Goal: Information Seeking & Learning: Learn about a topic

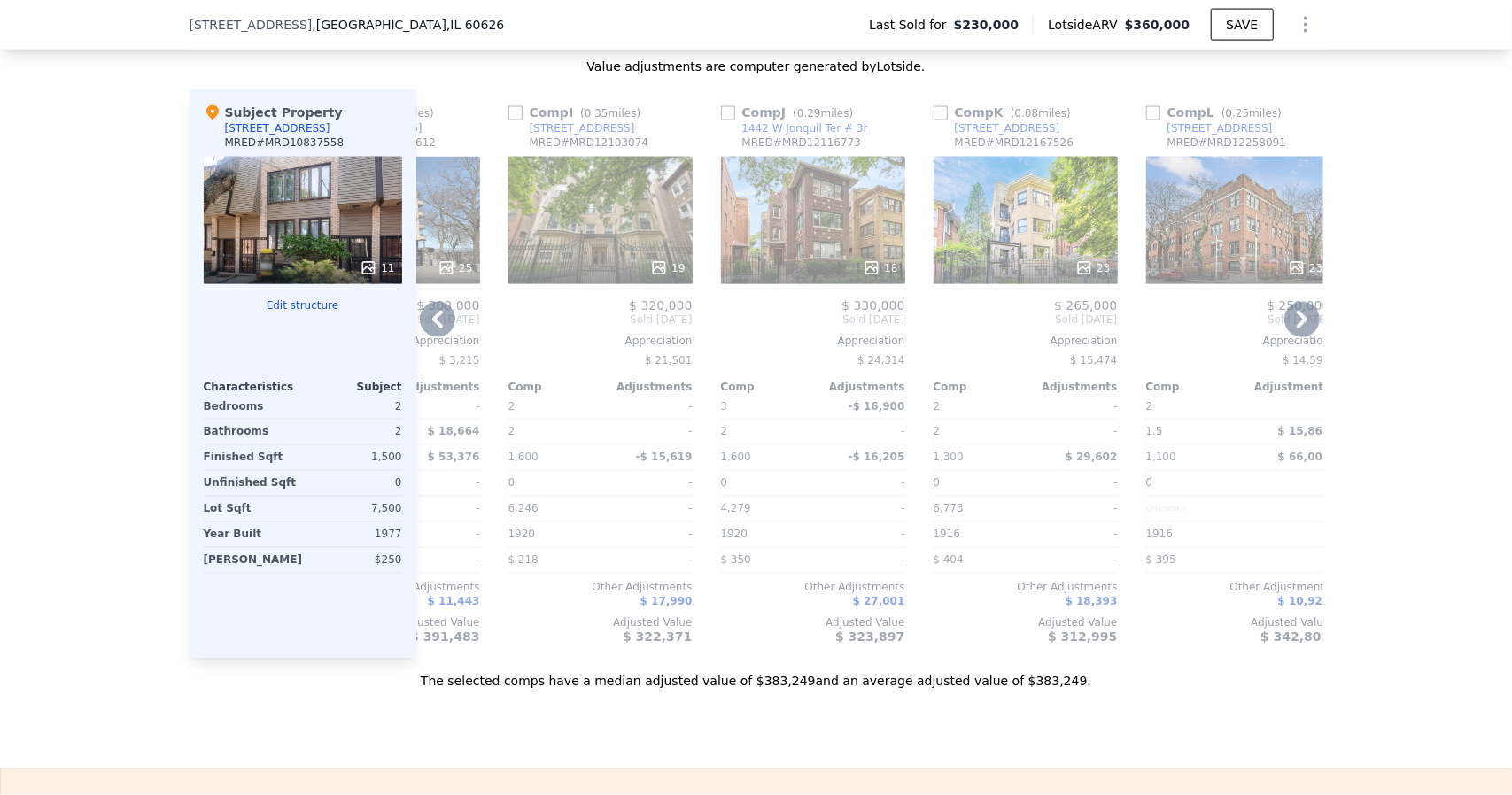
scroll to position [0, 1686]
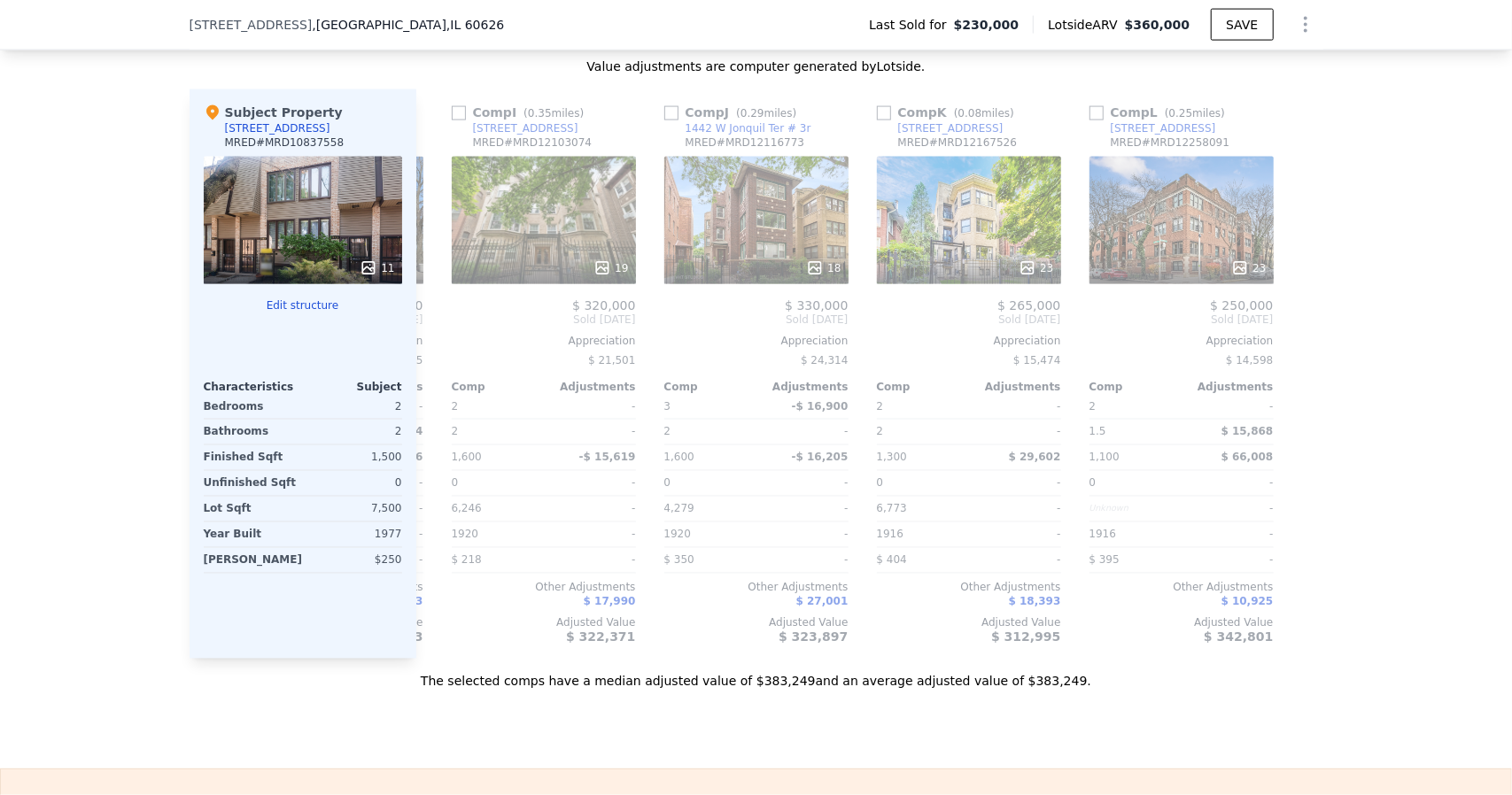
click at [1383, 176] on div "We found 12 sales that match your search Listings provided by Chicago Associati…" at bounding box center [756, 183] width 1512 height 1016
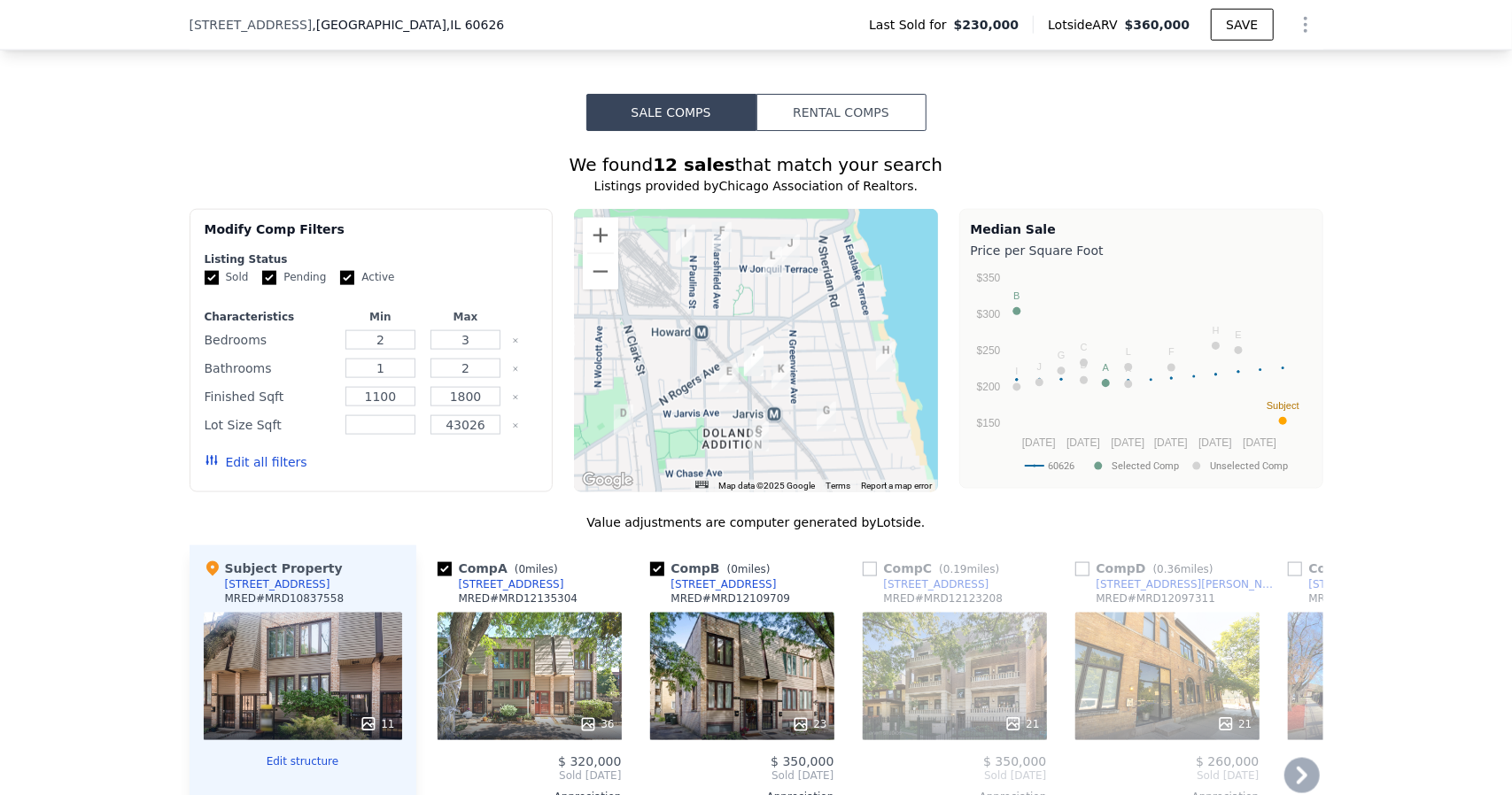
scroll to position [1409, 0]
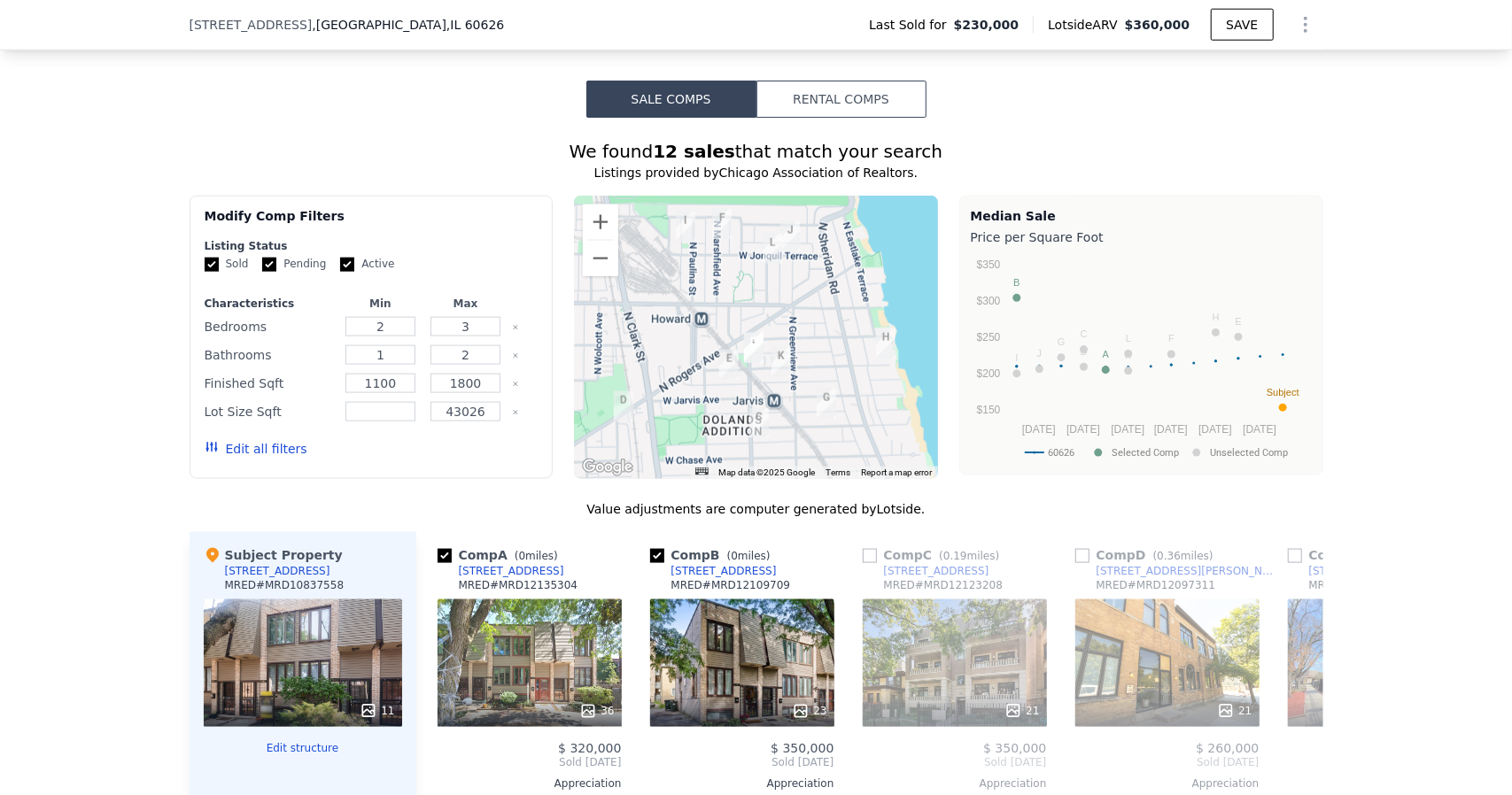
click at [281, 458] on button "Edit all filters" at bounding box center [255, 449] width 103 height 18
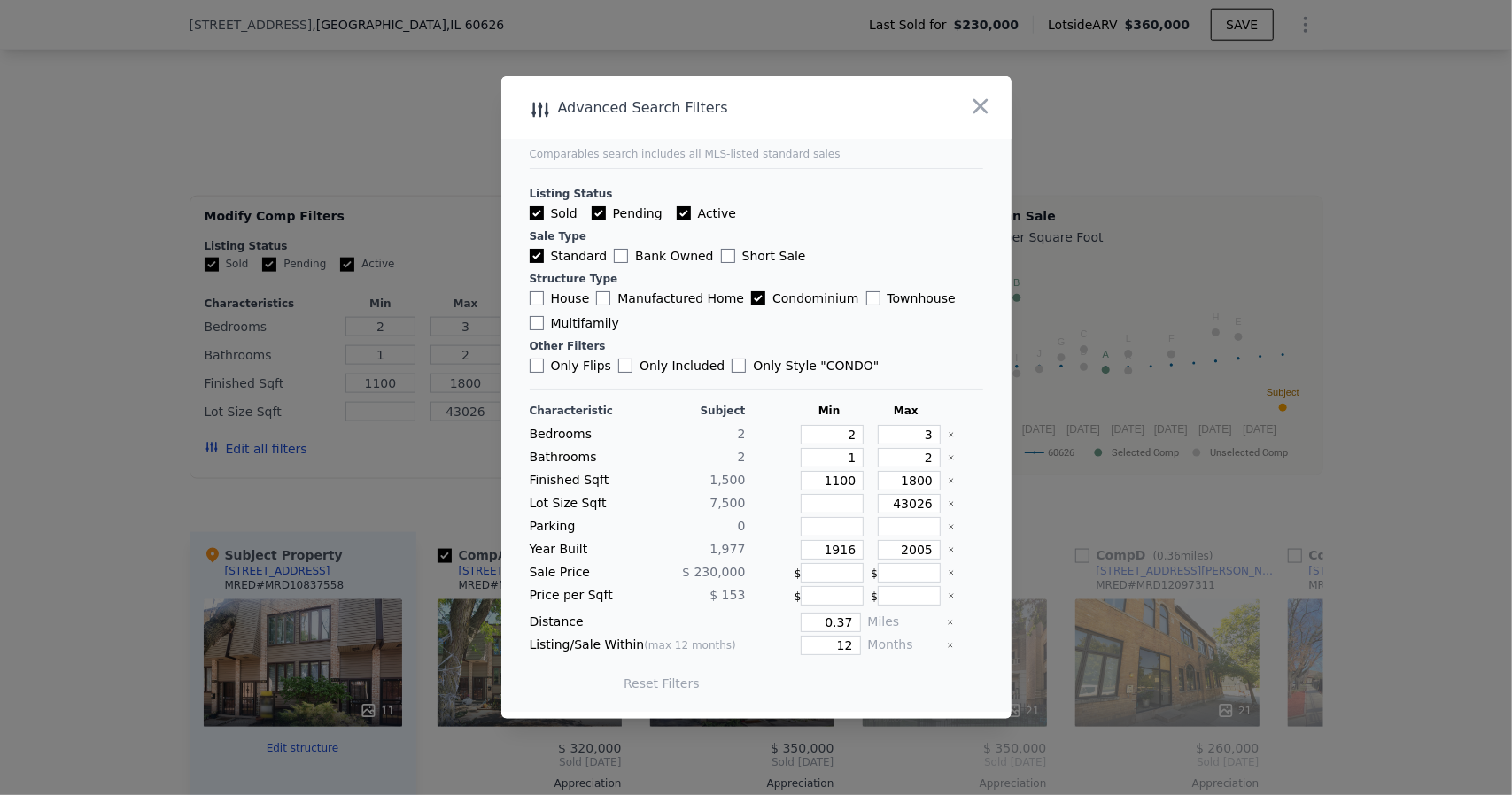
click at [731, 525] on div "0" at bounding box center [693, 526] width 104 height 19
click at [556, 521] on div "Parking" at bounding box center [581, 526] width 104 height 19
click at [974, 118] on icon "button" at bounding box center [980, 106] width 25 height 25
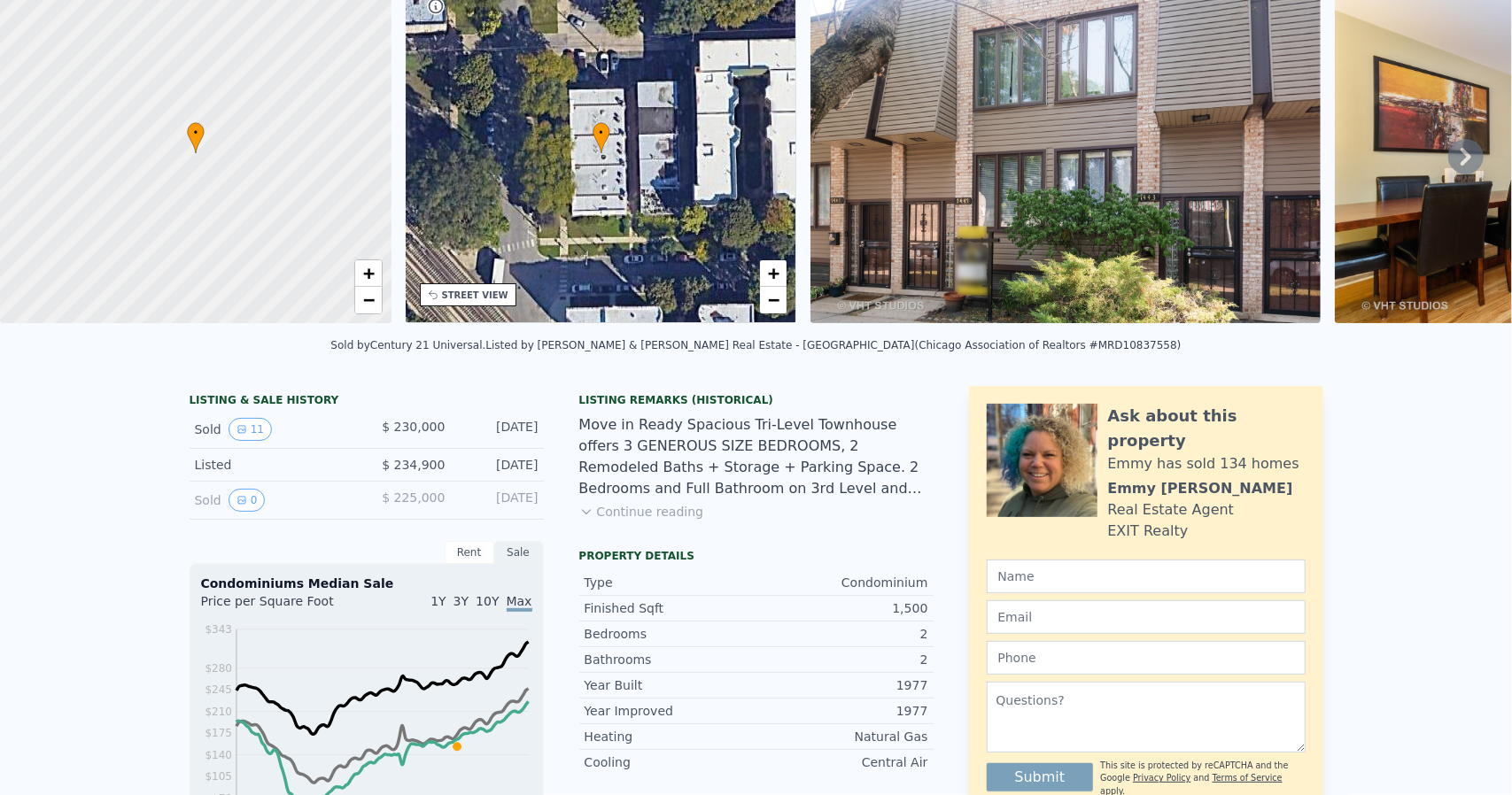
scroll to position [6, 0]
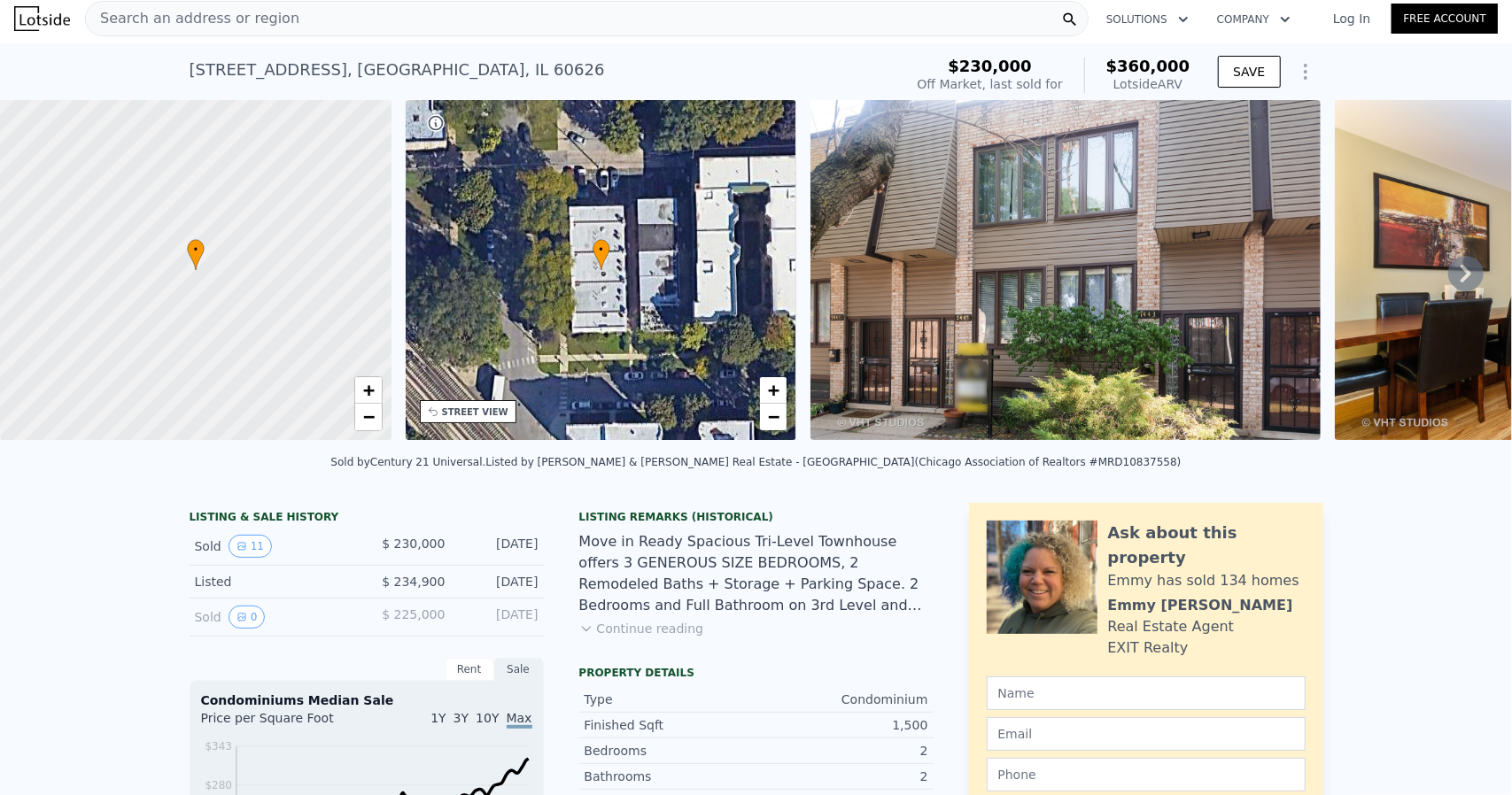
click at [1301, 75] on icon "Show Options" at bounding box center [1305, 71] width 21 height 21
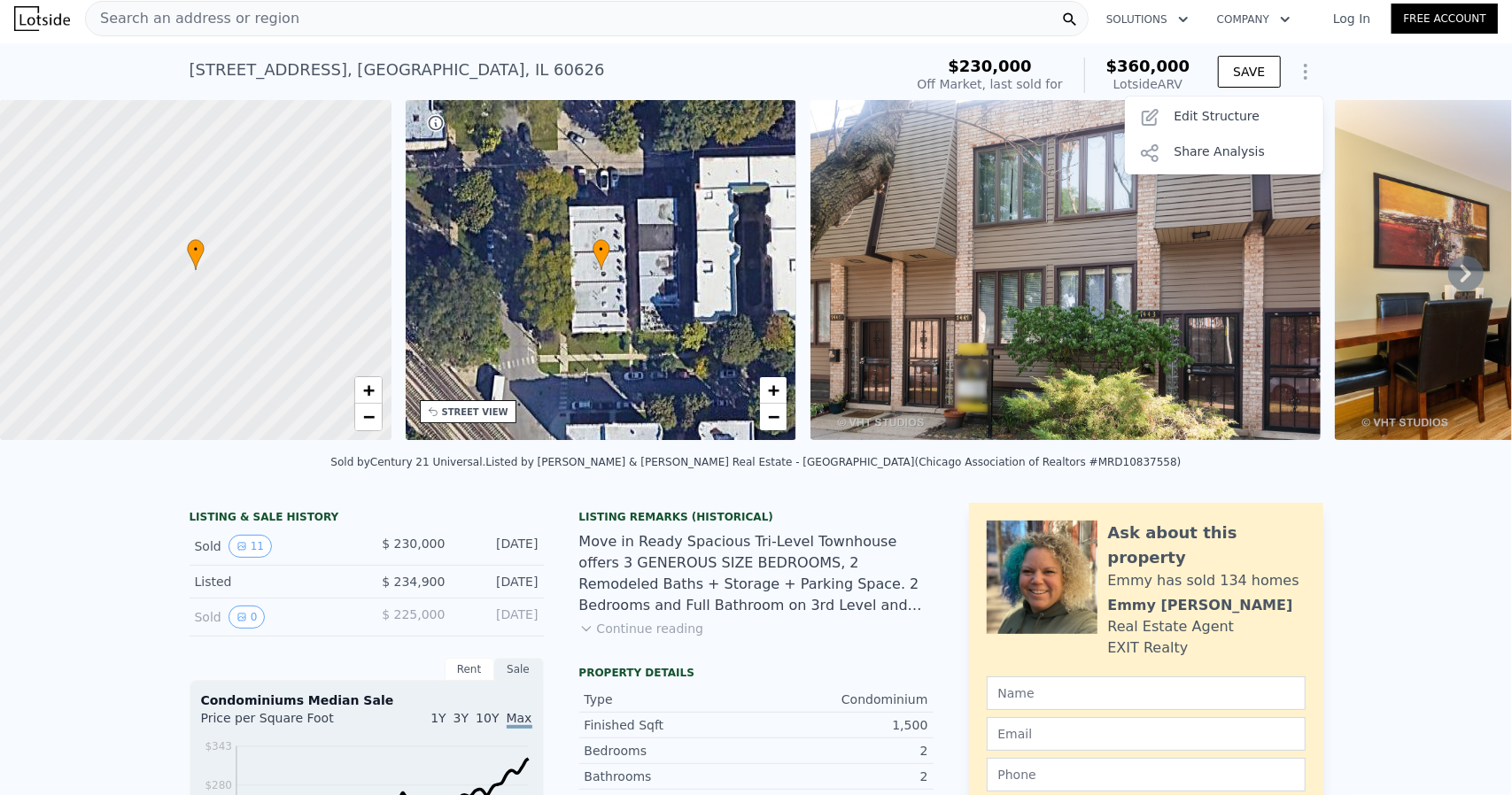
click at [1301, 68] on icon "Show Options" at bounding box center [1305, 71] width 21 height 21
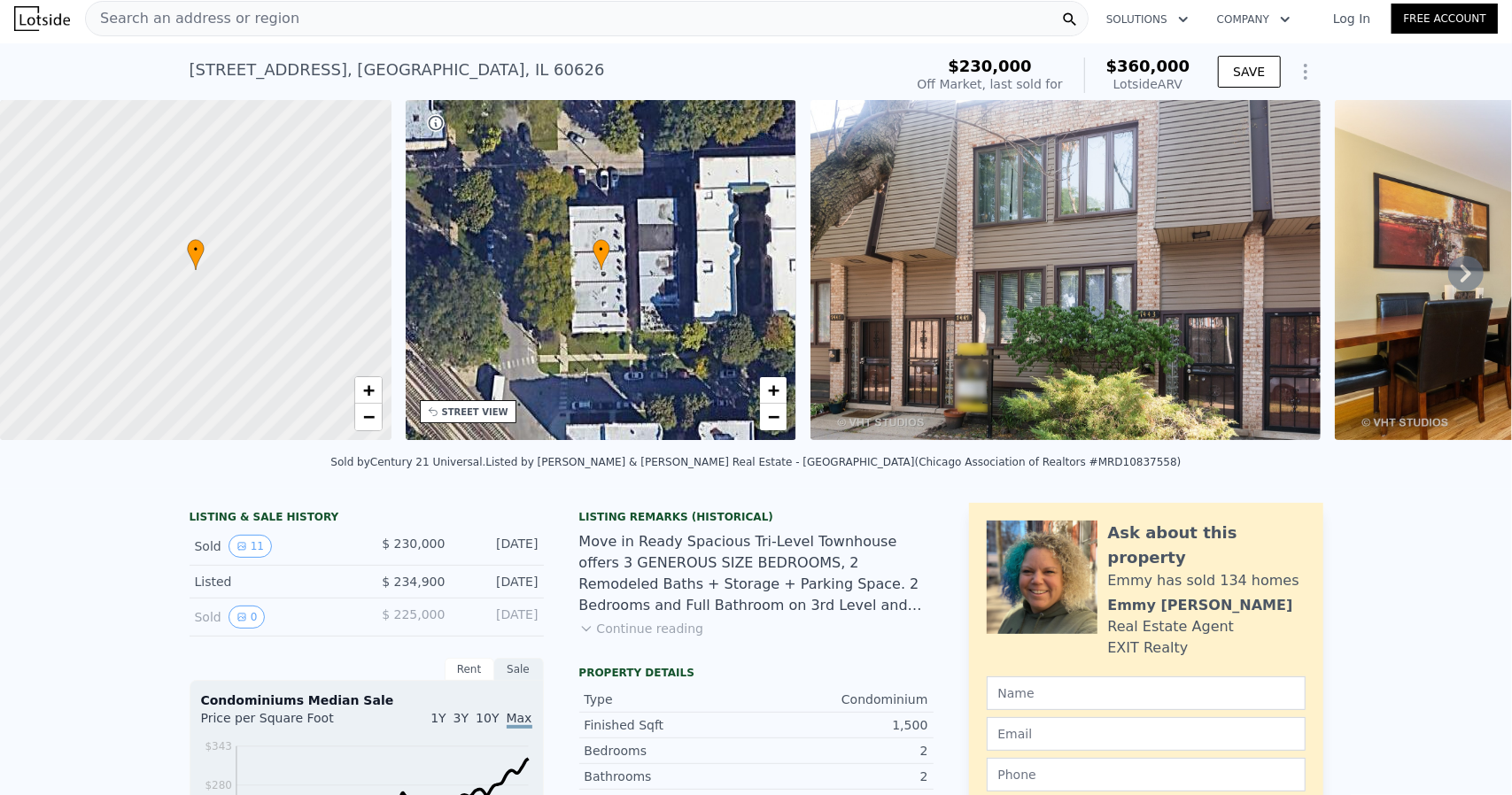
click at [984, 250] on img at bounding box center [1065, 270] width 510 height 340
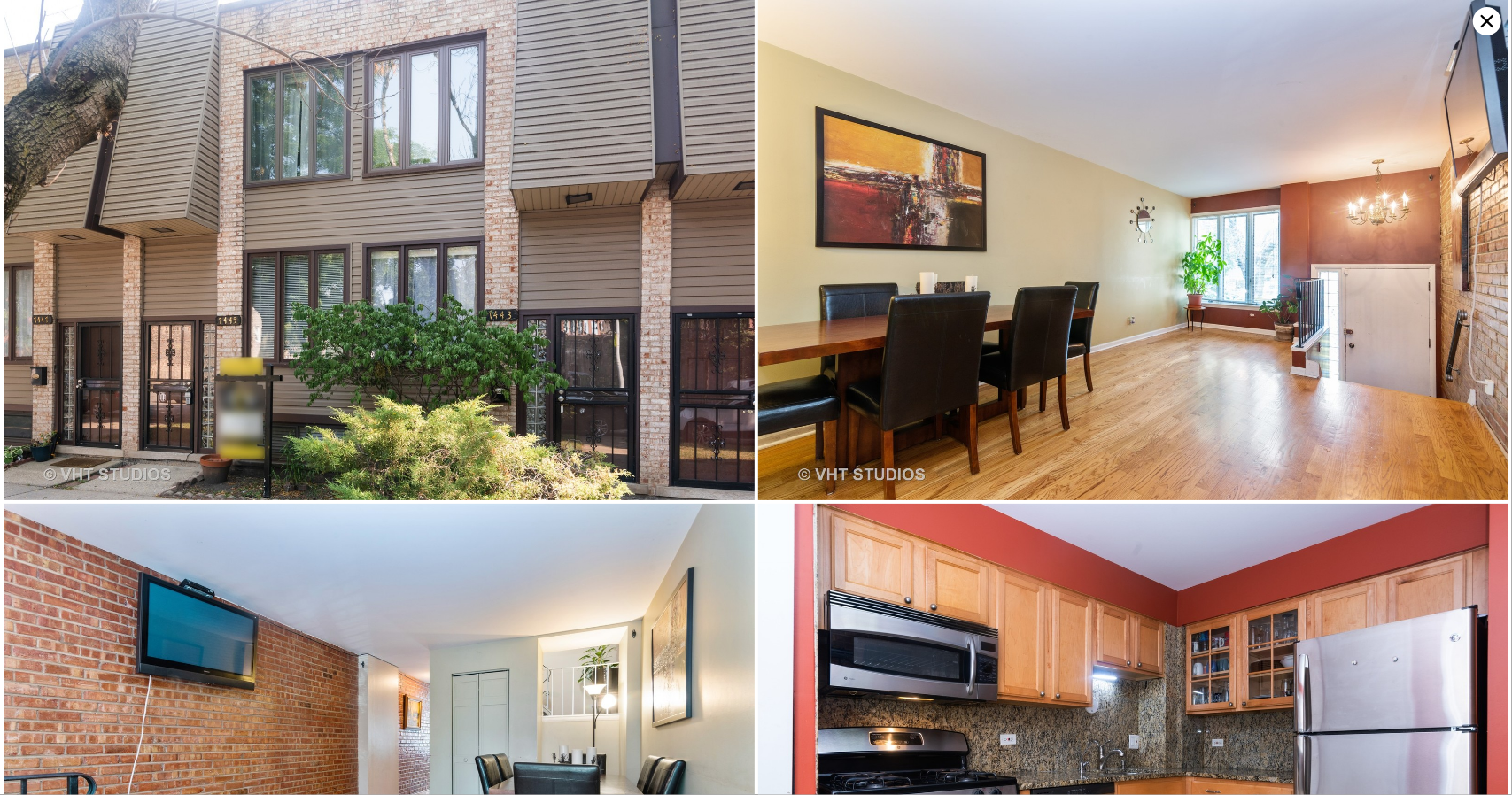
click at [1484, 18] on icon at bounding box center [1486, 20] width 12 height 12
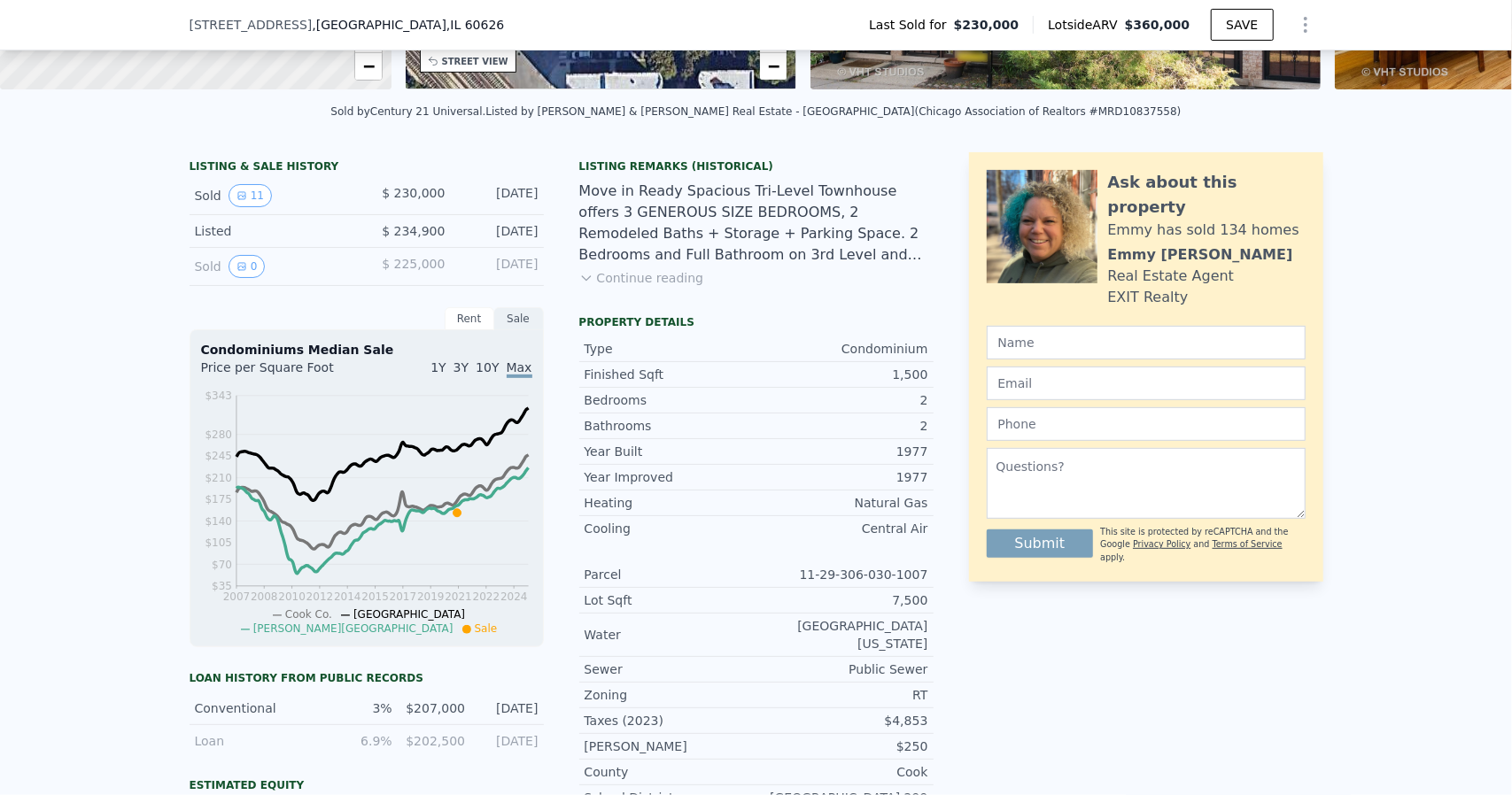
scroll to position [355, 0]
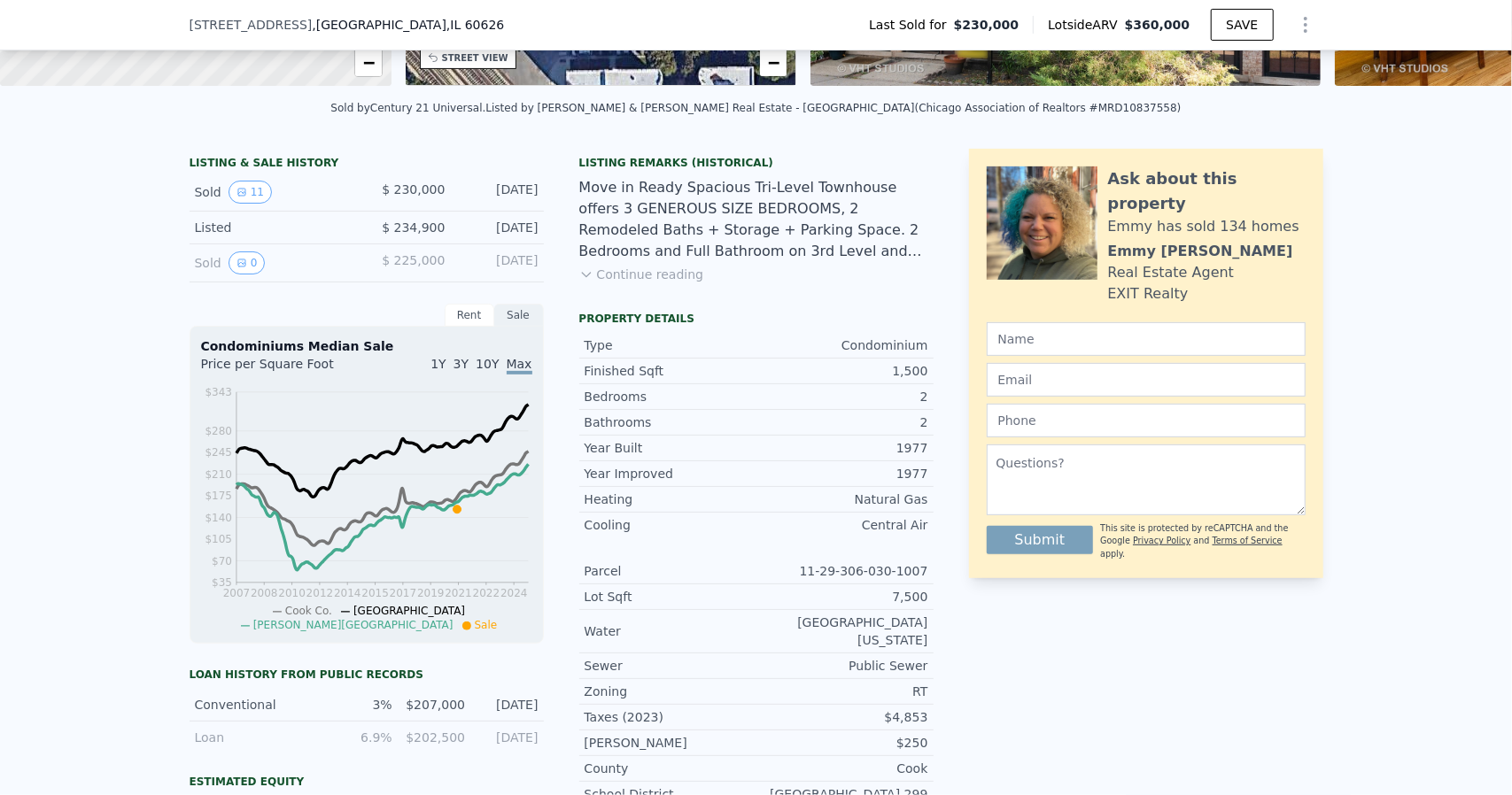
click at [655, 283] on button "Continue reading" at bounding box center [641, 274] width 125 height 18
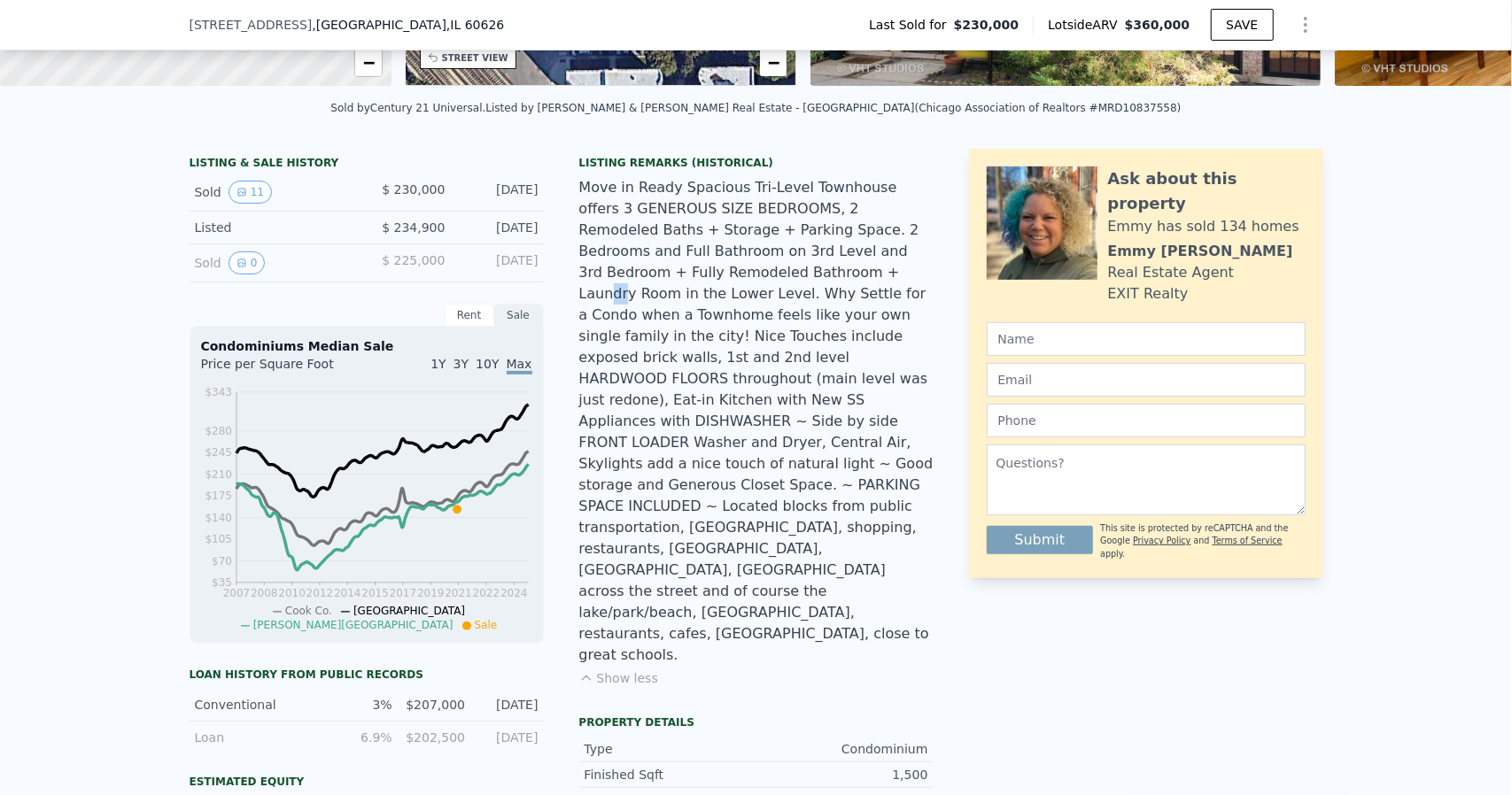
drag, startPoint x: 677, startPoint y: 281, endPoint x: 691, endPoint y: 289, distance: 16.1
click at [691, 289] on div "Move in Ready Spacious Tri-Level Townhouse offers 3 GENEROUS SIZE BEDROOMS, 2 R…" at bounding box center [756, 421] width 355 height 488
click at [692, 287] on div "Move in Ready Spacious Tri-Level Townhouse offers 3 GENEROUS SIZE BEDROOMS, 2 R…" at bounding box center [756, 421] width 355 height 488
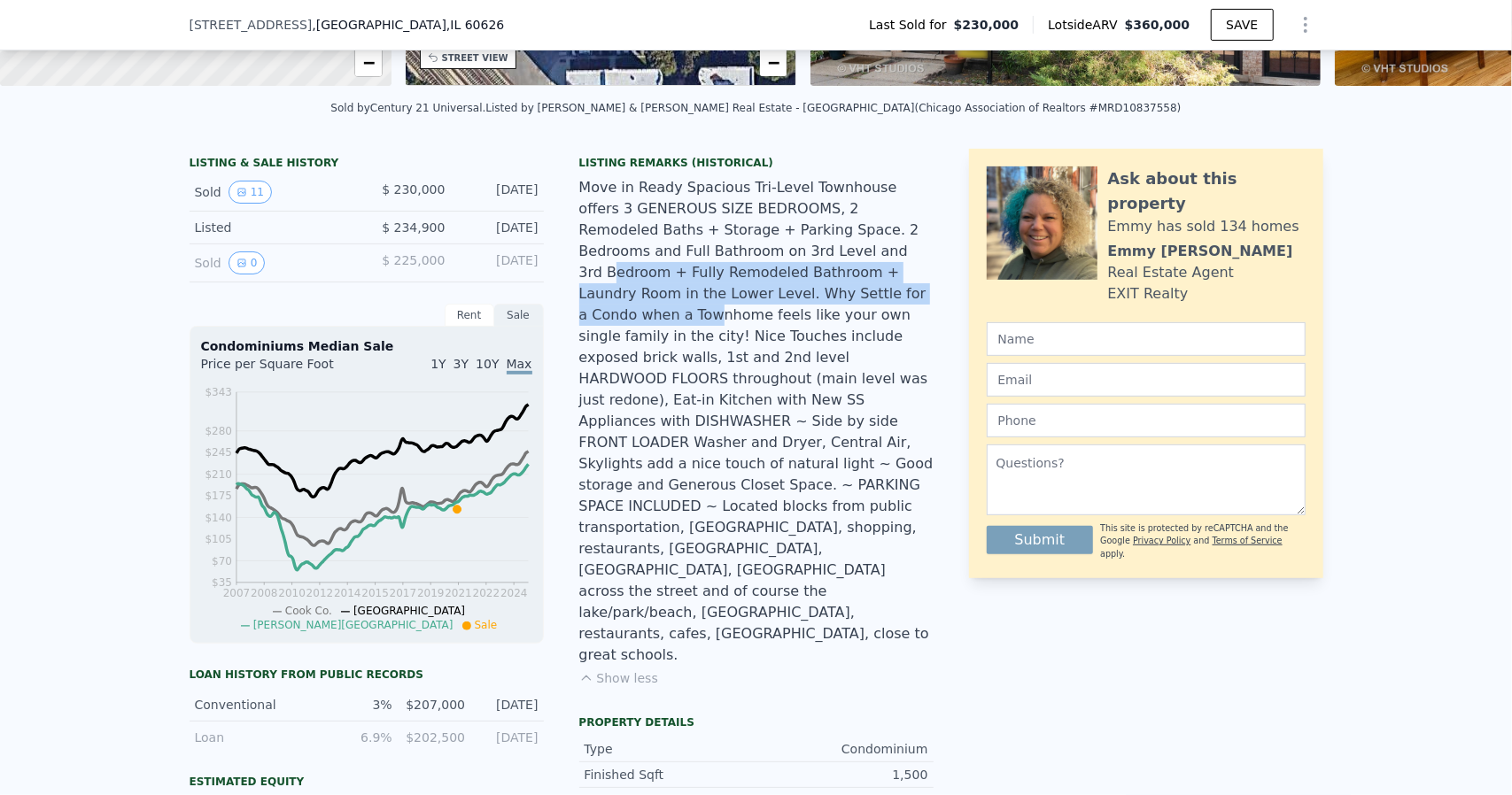
drag, startPoint x: 703, startPoint y: 258, endPoint x: 716, endPoint y: 304, distance: 47.8
click at [716, 304] on div "Move in Ready Spacious Tri-Level Townhouse offers 3 GENEROUS SIZE BEDROOMS, 2 R…" at bounding box center [756, 421] width 355 height 488
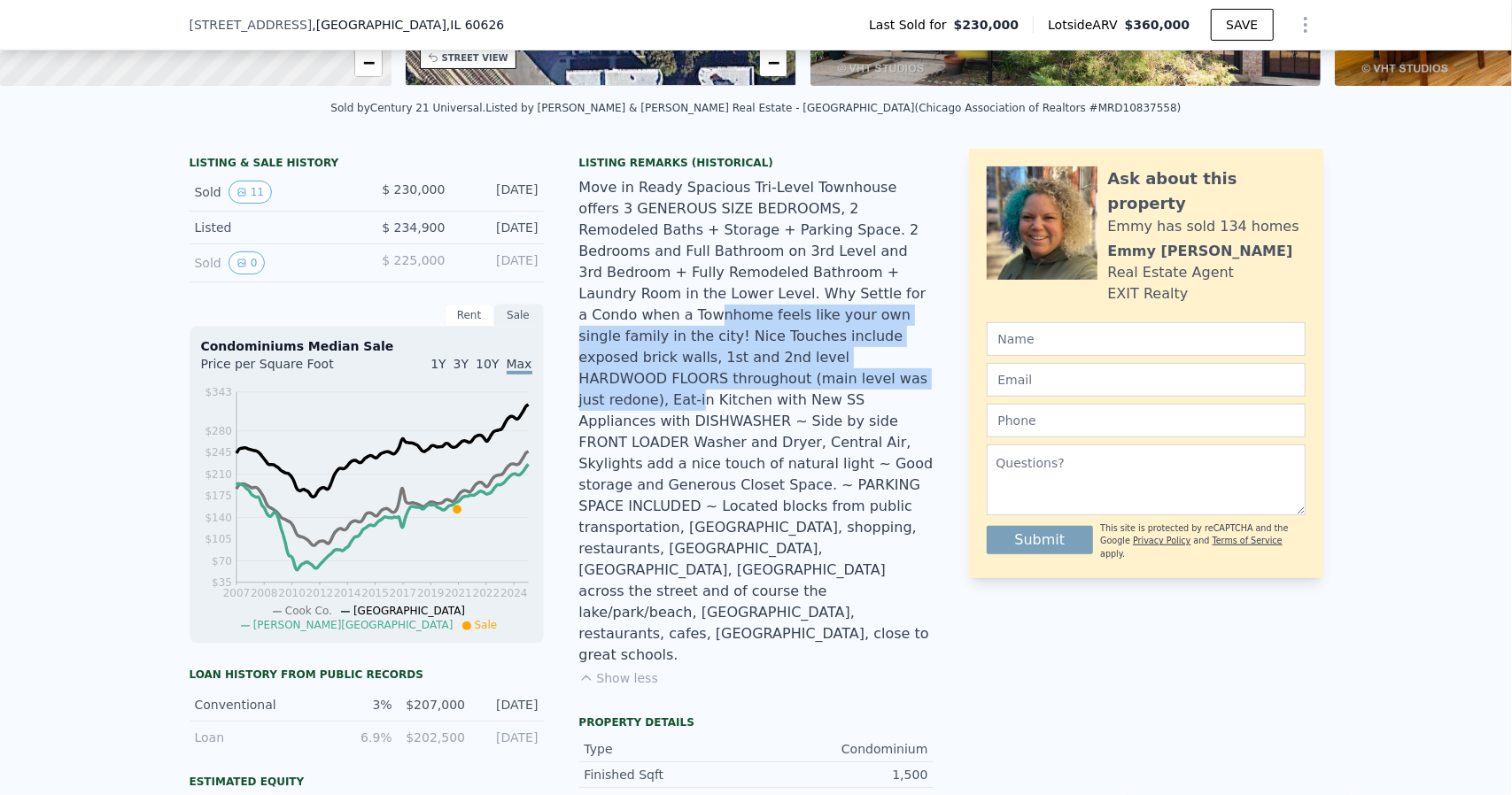
drag, startPoint x: 726, startPoint y: 309, endPoint x: 730, endPoint y: 364, distance: 55.1
click at [730, 364] on div "Move in Ready Spacious Tri-Level Townhouse offers 3 GENEROUS SIZE BEDROOMS, 2 R…" at bounding box center [756, 421] width 355 height 488
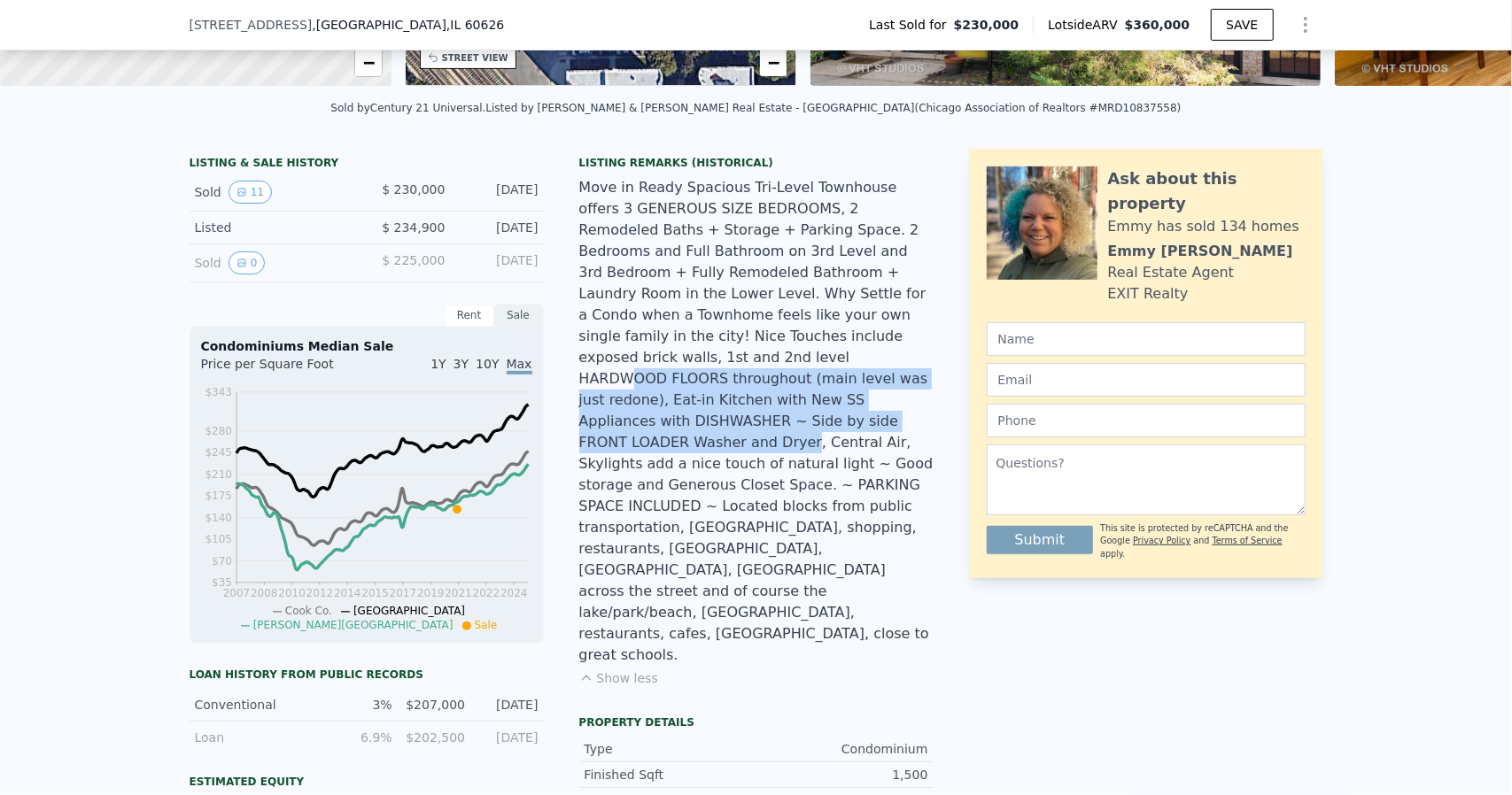
drag, startPoint x: 725, startPoint y: 350, endPoint x: 732, endPoint y: 414, distance: 64.4
click at [732, 414] on div "Move in Ready Spacious Tri-Level Townhouse offers 3 GENEROUS SIZE BEDROOMS, 2 R…" at bounding box center [756, 421] width 355 height 488
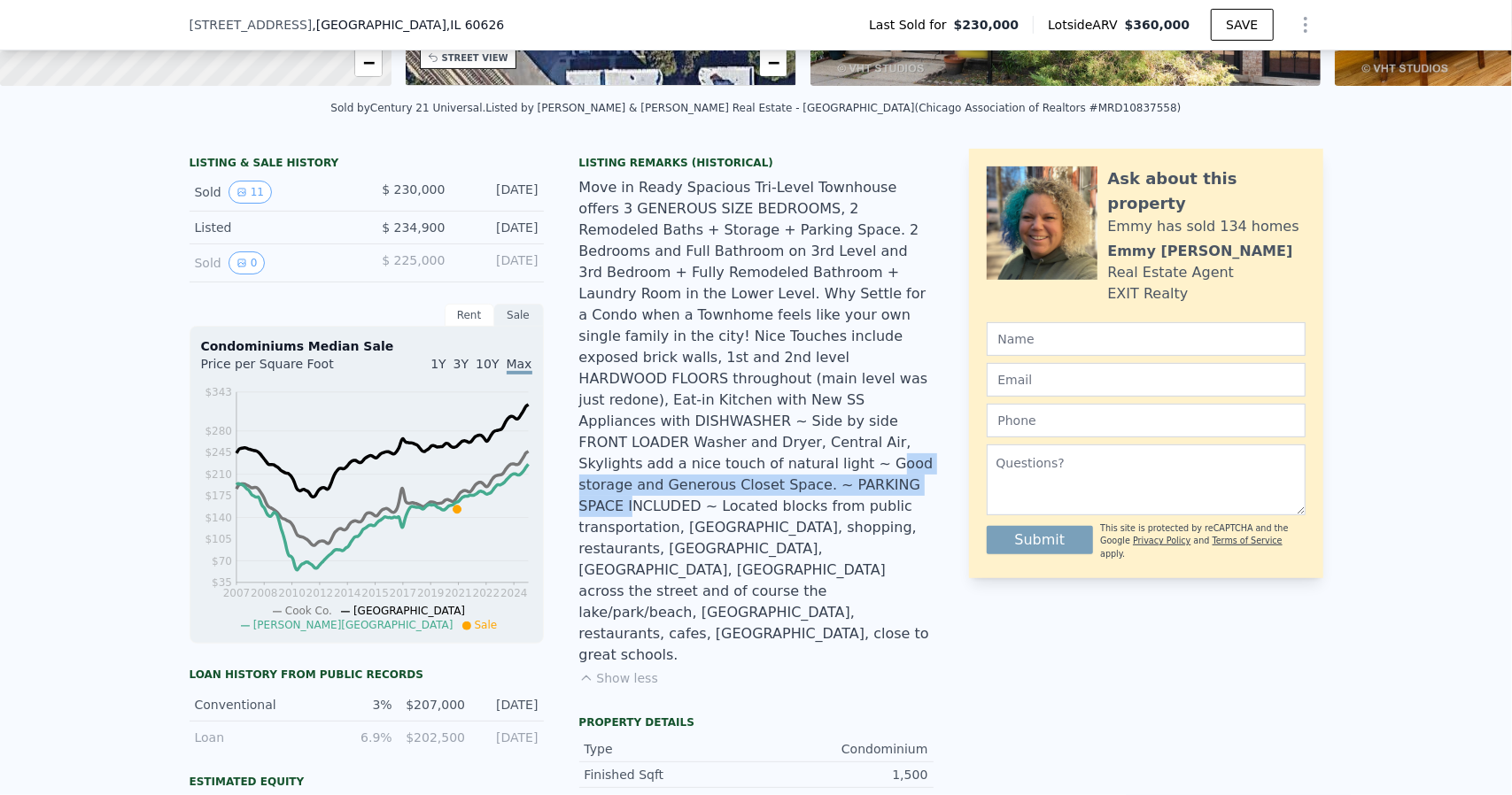
drag, startPoint x: 722, startPoint y: 434, endPoint x: 728, endPoint y: 464, distance: 30.6
click at [728, 464] on div "Move in Ready Spacious Tri-Level Townhouse offers 3 GENEROUS SIZE BEDROOMS, 2 R…" at bounding box center [756, 421] width 355 height 488
click at [726, 462] on div "Move in Ready Spacious Tri-Level Townhouse offers 3 GENEROUS SIZE BEDROOMS, 2 R…" at bounding box center [756, 421] width 355 height 488
drag, startPoint x: 662, startPoint y: 462, endPoint x: 708, endPoint y: 462, distance: 46.0
click at [708, 462] on div "Move in Ready Spacious Tri-Level Townhouse offers 3 GENEROUS SIZE BEDROOMS, 2 R…" at bounding box center [756, 421] width 355 height 488
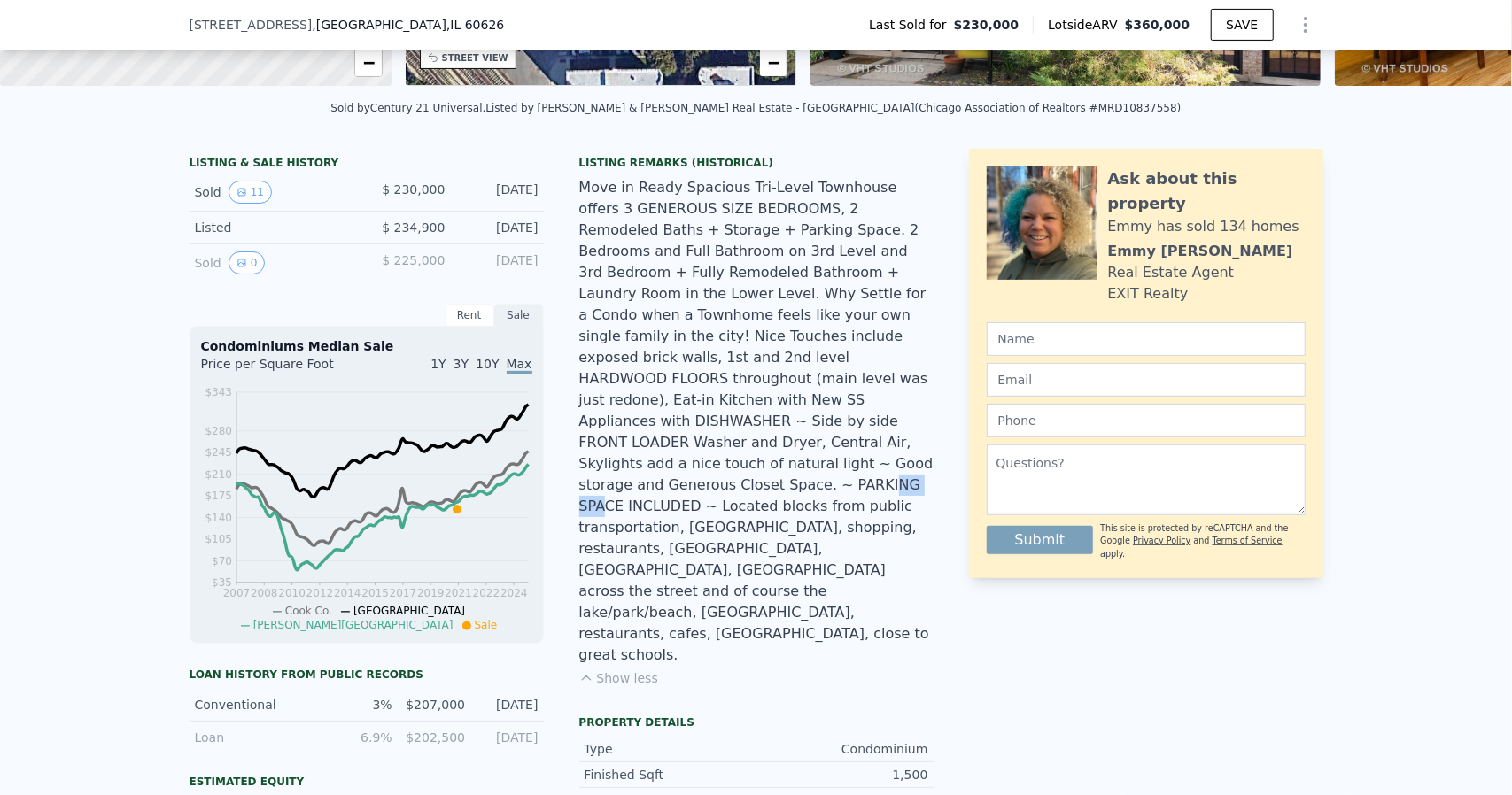
click at [709, 462] on div "Move in Ready Spacious Tri-Level Townhouse offers 3 GENEROUS SIZE BEDROOMS, 2 R…" at bounding box center [756, 421] width 355 height 488
click at [741, 417] on div "Move in Ready Spacious Tri-Level Townhouse offers 3 GENEROUS SIZE BEDROOMS, 2 R…" at bounding box center [756, 421] width 355 height 488
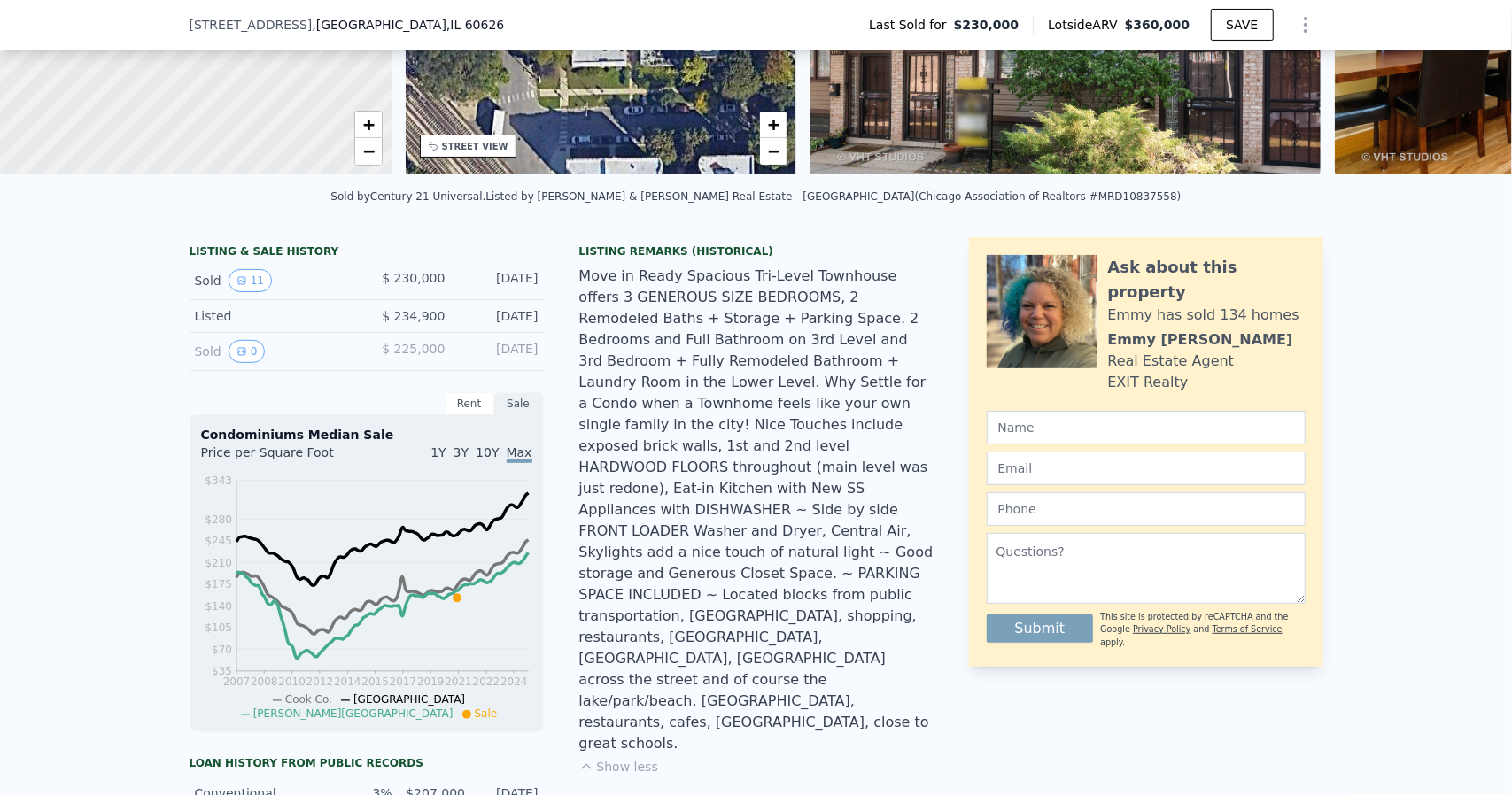
click at [207, 325] on div "Listed" at bounding box center [273, 316] width 158 height 18
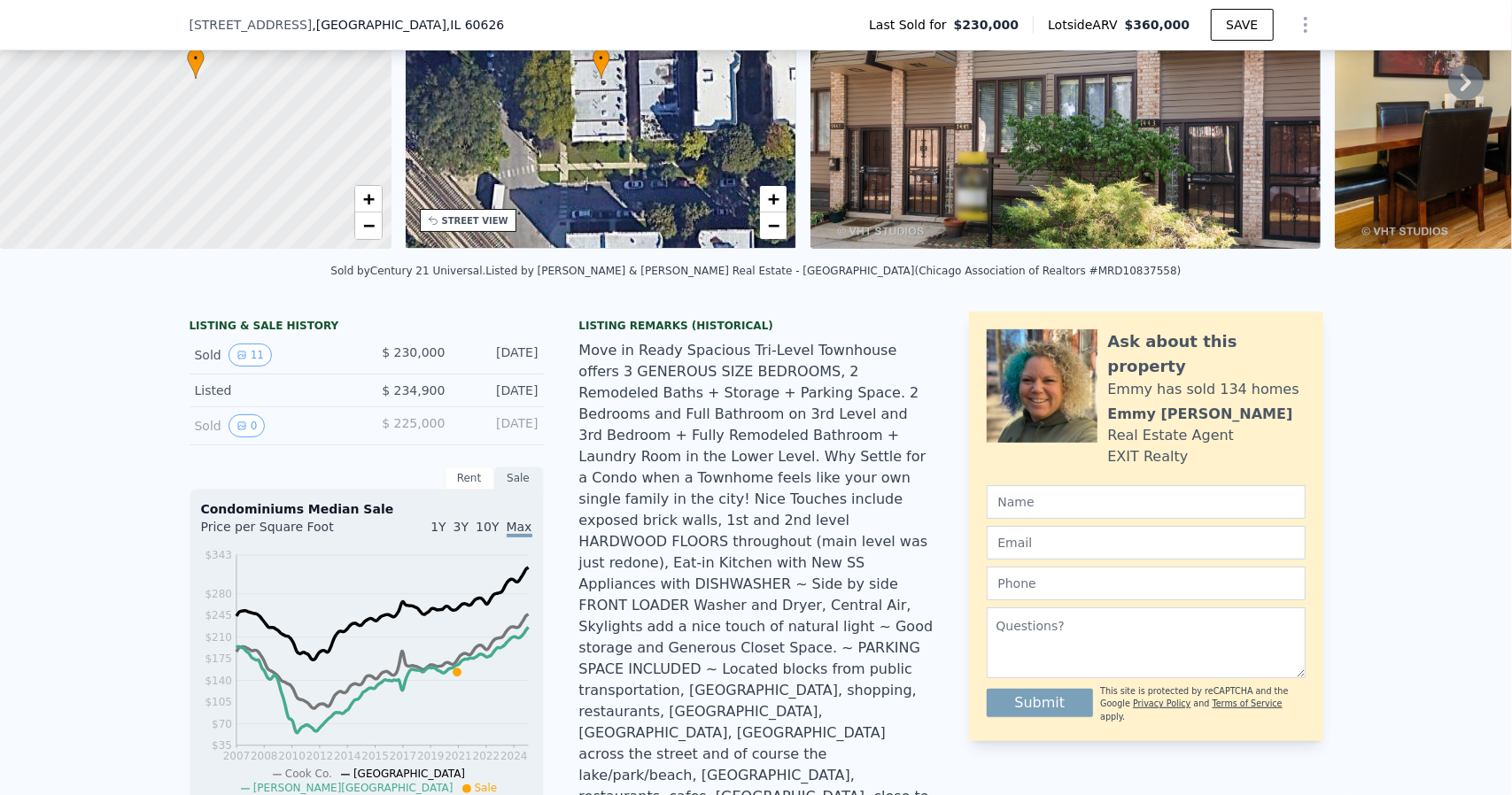
scroll to position [177, 0]
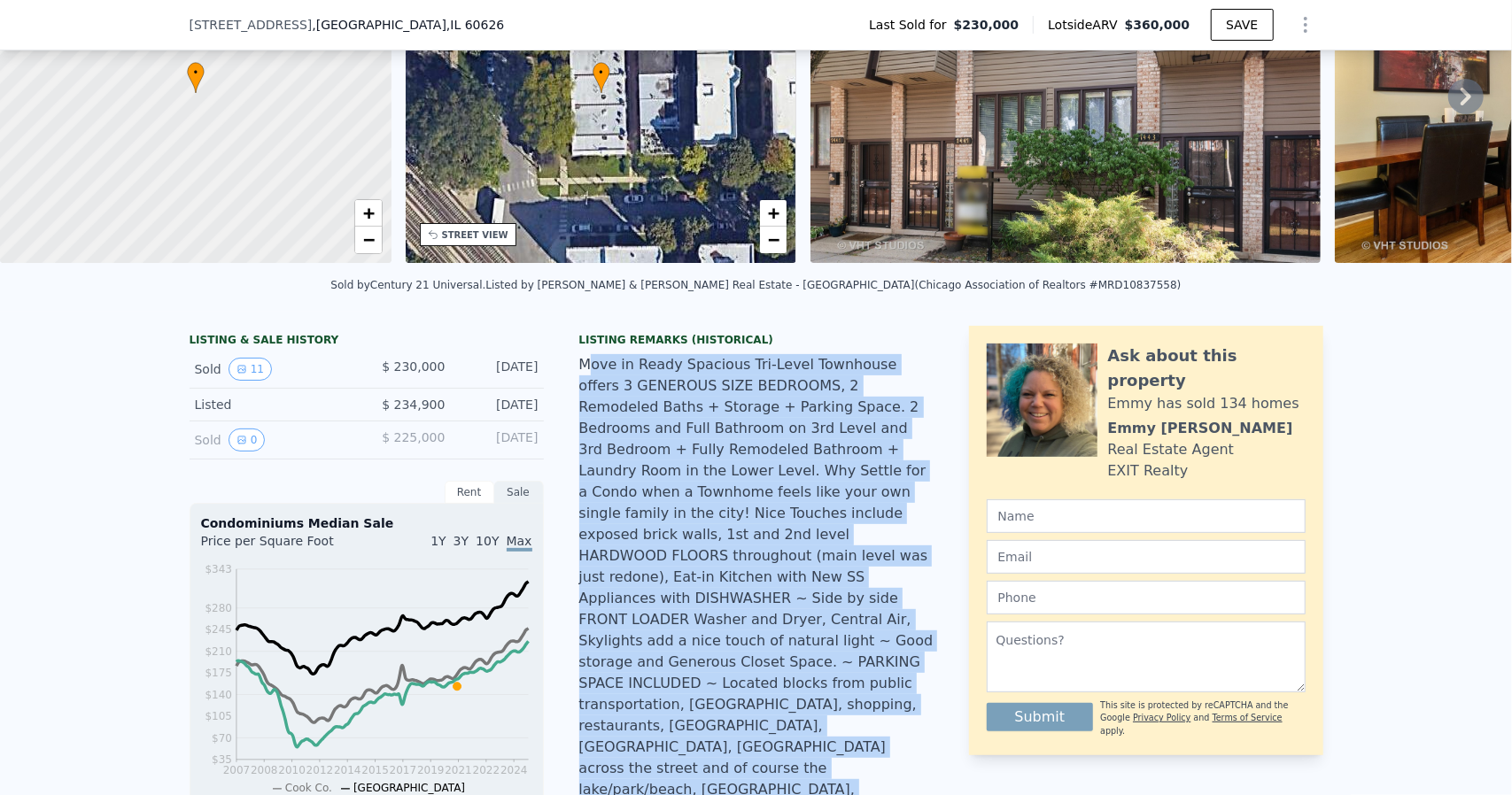
drag, startPoint x: 583, startPoint y: 381, endPoint x: 778, endPoint y: 719, distance: 390.2
click at [778, 719] on div "Move in Ready Spacious Tri-Level Townhouse offers 3 GENEROUS SIZE BEDROOMS, 2 R…" at bounding box center [756, 598] width 355 height 488
click at [774, 711] on div "Move in Ready Spacious Tri-Level Townhouse offers 3 GENEROUS SIZE BEDROOMS, 2 R…" at bounding box center [756, 598] width 355 height 488
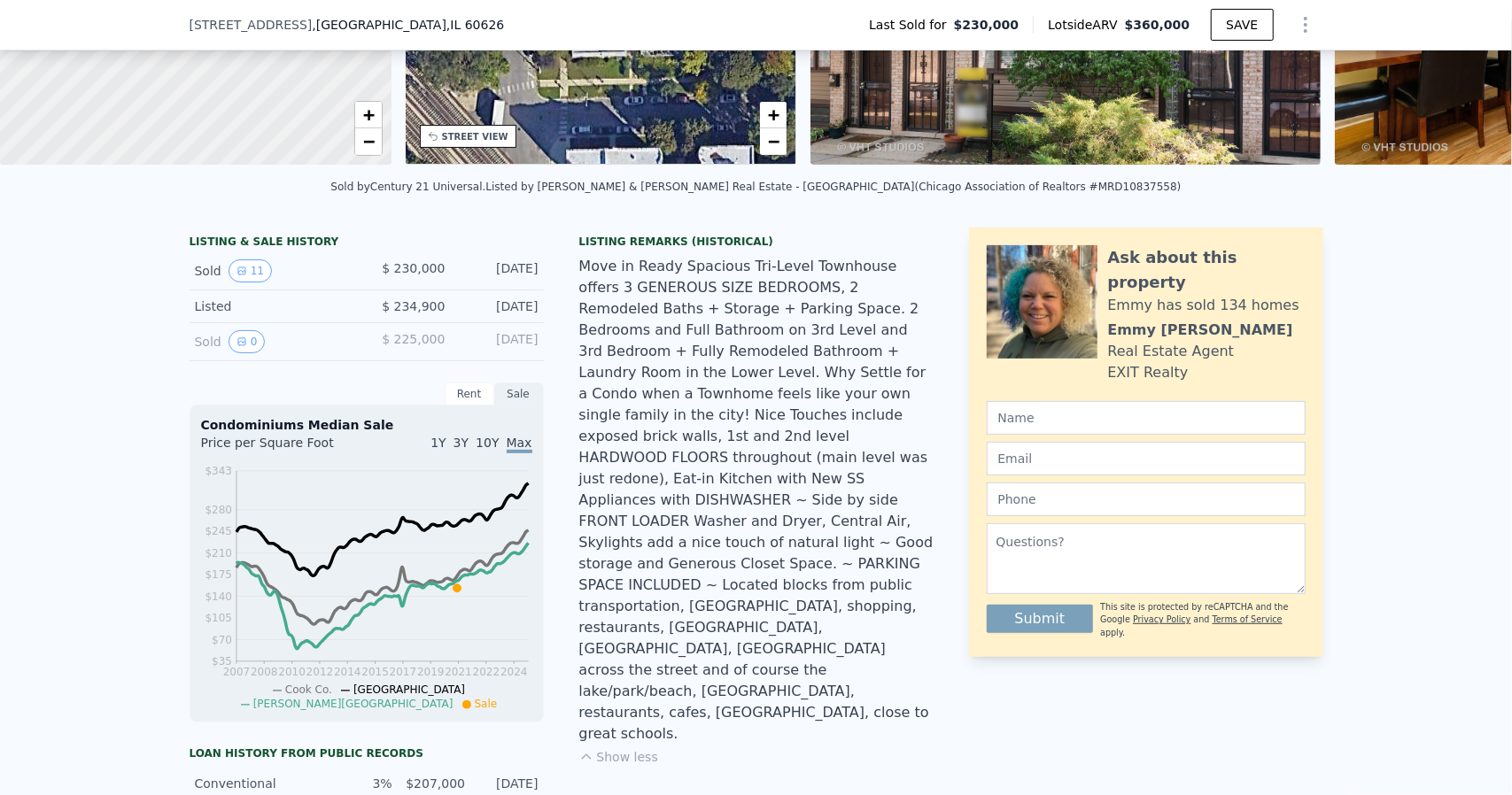
scroll to position [259, 0]
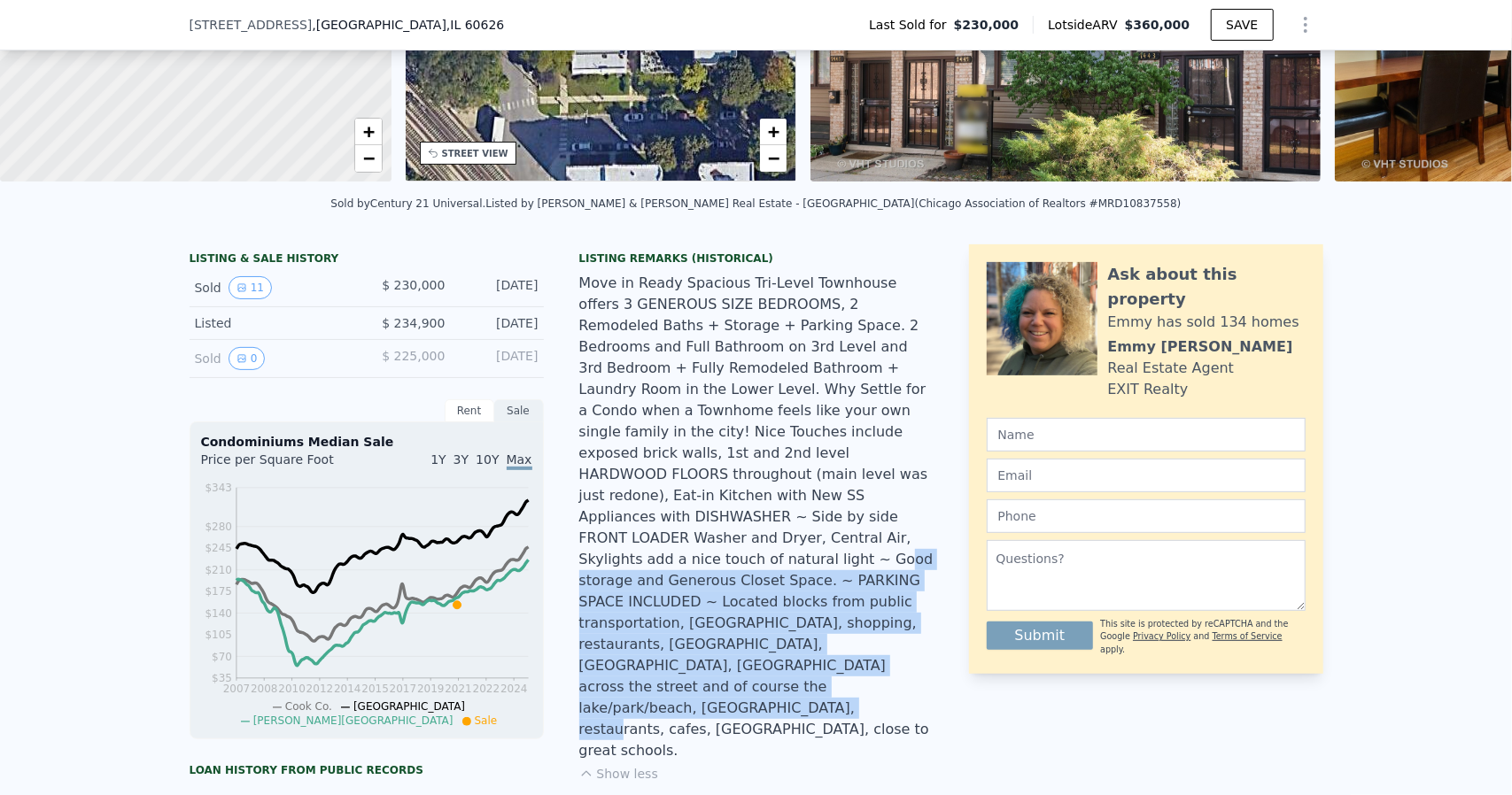
drag, startPoint x: 744, startPoint y: 625, endPoint x: 730, endPoint y: 534, distance: 92.1
click at [730, 534] on div "Move in Ready Spacious Tri-Level Townhouse offers 3 GENEROUS SIZE BEDROOMS, 2 R…" at bounding box center [756, 516] width 355 height 488
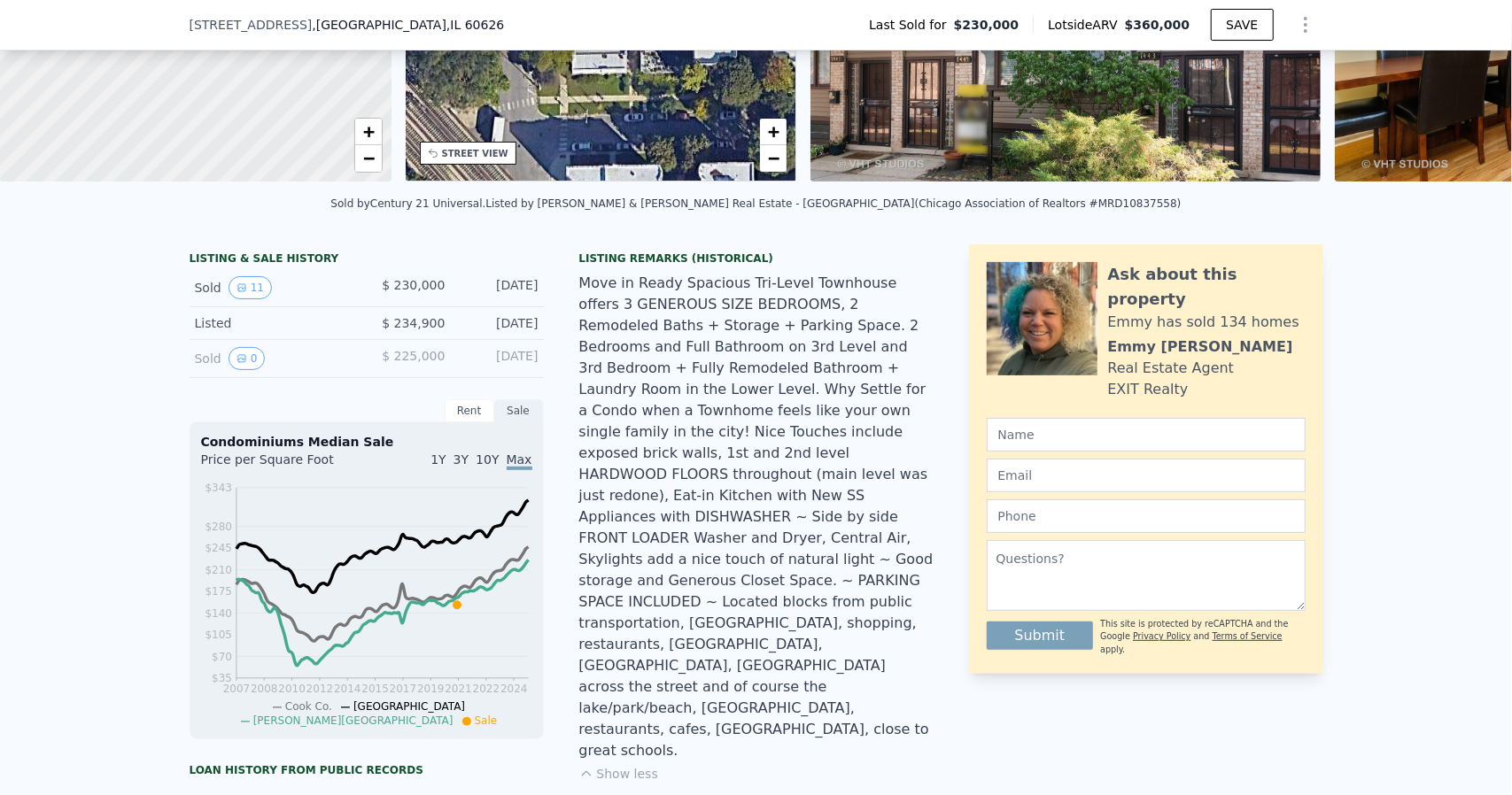
click at [726, 555] on div "Move in Ready Spacious Tri-Level Townhouse offers 3 GENEROUS SIZE BEDROOMS, 2 R…" at bounding box center [756, 516] width 355 height 488
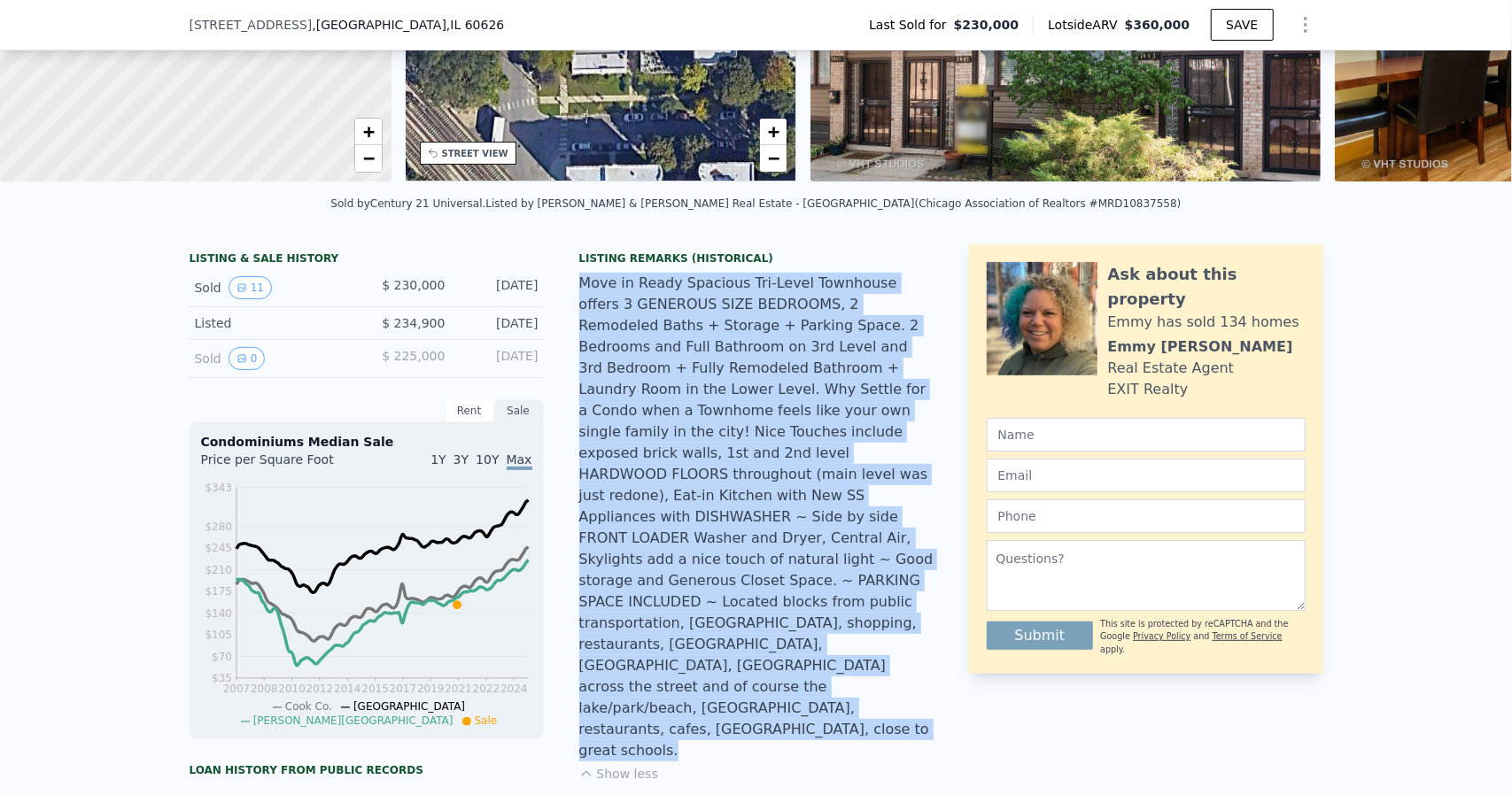
click at [726, 555] on div "Move in Ready Spacious Tri-Level Townhouse offers 3 GENEROUS SIZE BEDROOMS, 2 R…" at bounding box center [756, 516] width 355 height 488
click at [726, 556] on div "Move in Ready Spacious Tri-Level Townhouse offers 3 GENEROUS SIZE BEDROOMS, 2 R…" at bounding box center [756, 516] width 355 height 488
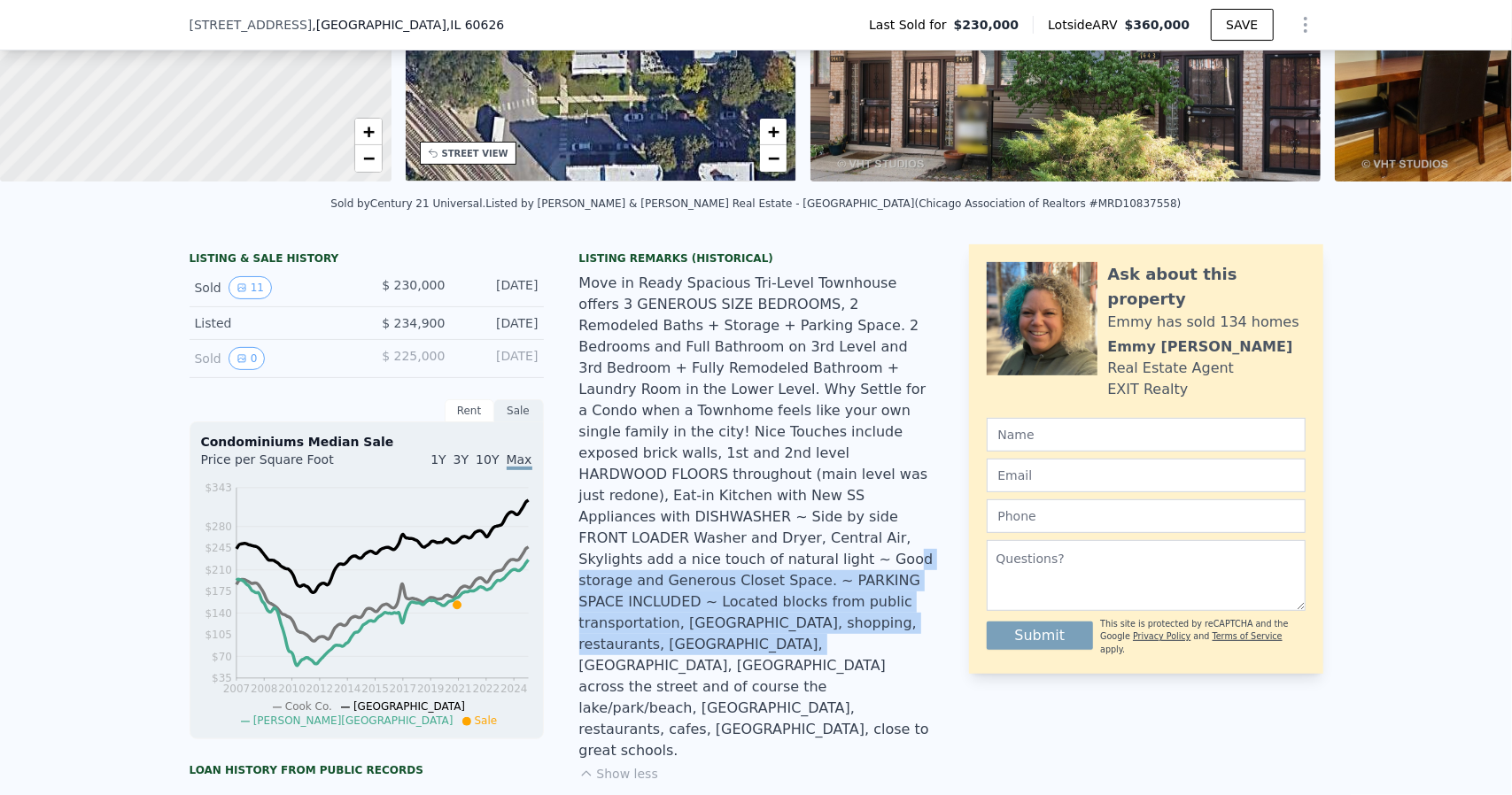
drag, startPoint x: 738, startPoint y: 533, endPoint x: 748, endPoint y: 587, distance: 54.9
click at [748, 587] on div "Move in Ready Spacious Tri-Level Townhouse offers 3 GENEROUS SIZE BEDROOMS, 2 R…" at bounding box center [756, 516] width 355 height 488
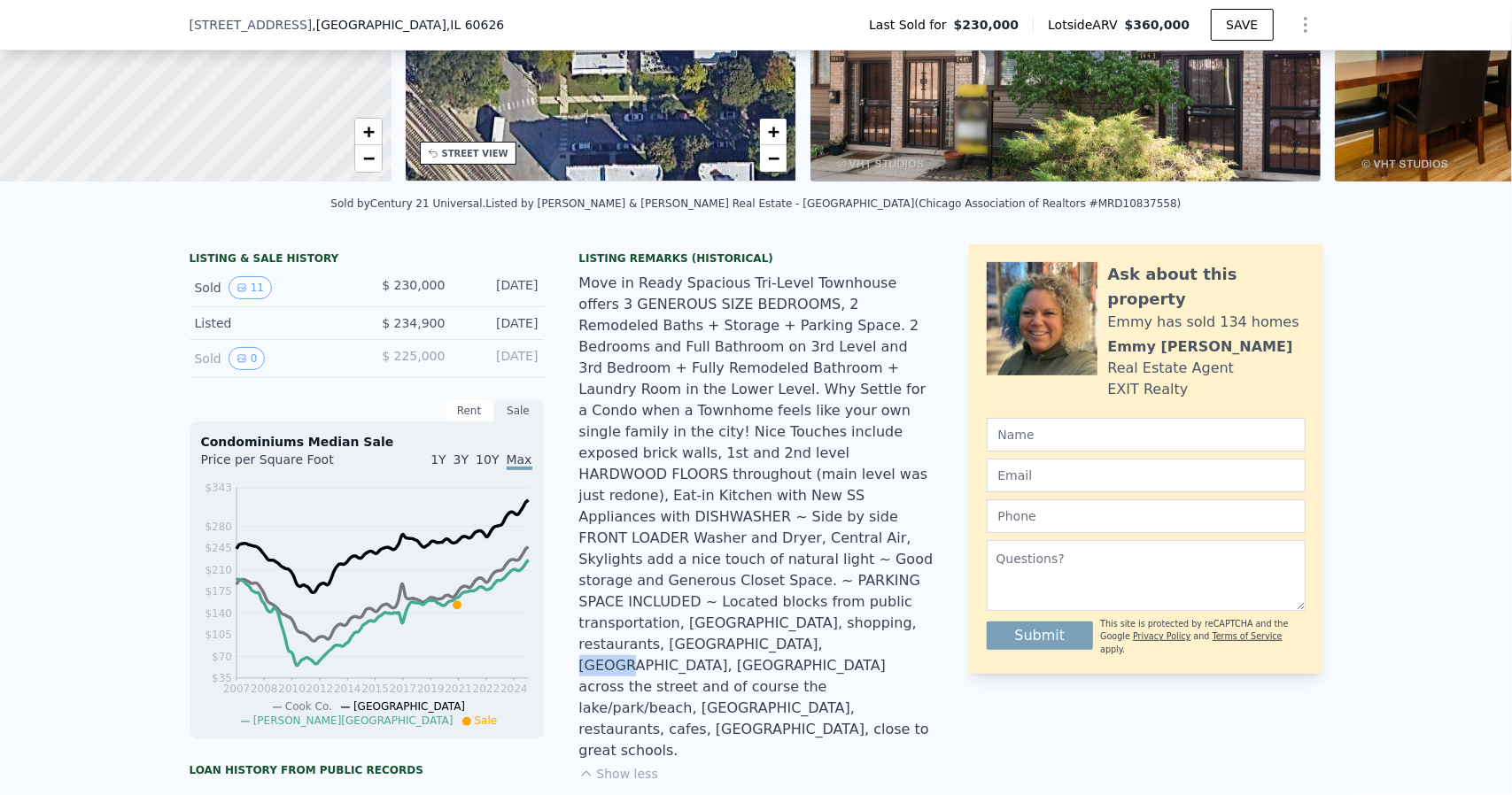
click at [748, 587] on div "Move in Ready Spacious Tri-Level Townhouse offers 3 GENEROUS SIZE BEDROOMS, 2 R…" at bounding box center [756, 516] width 355 height 488
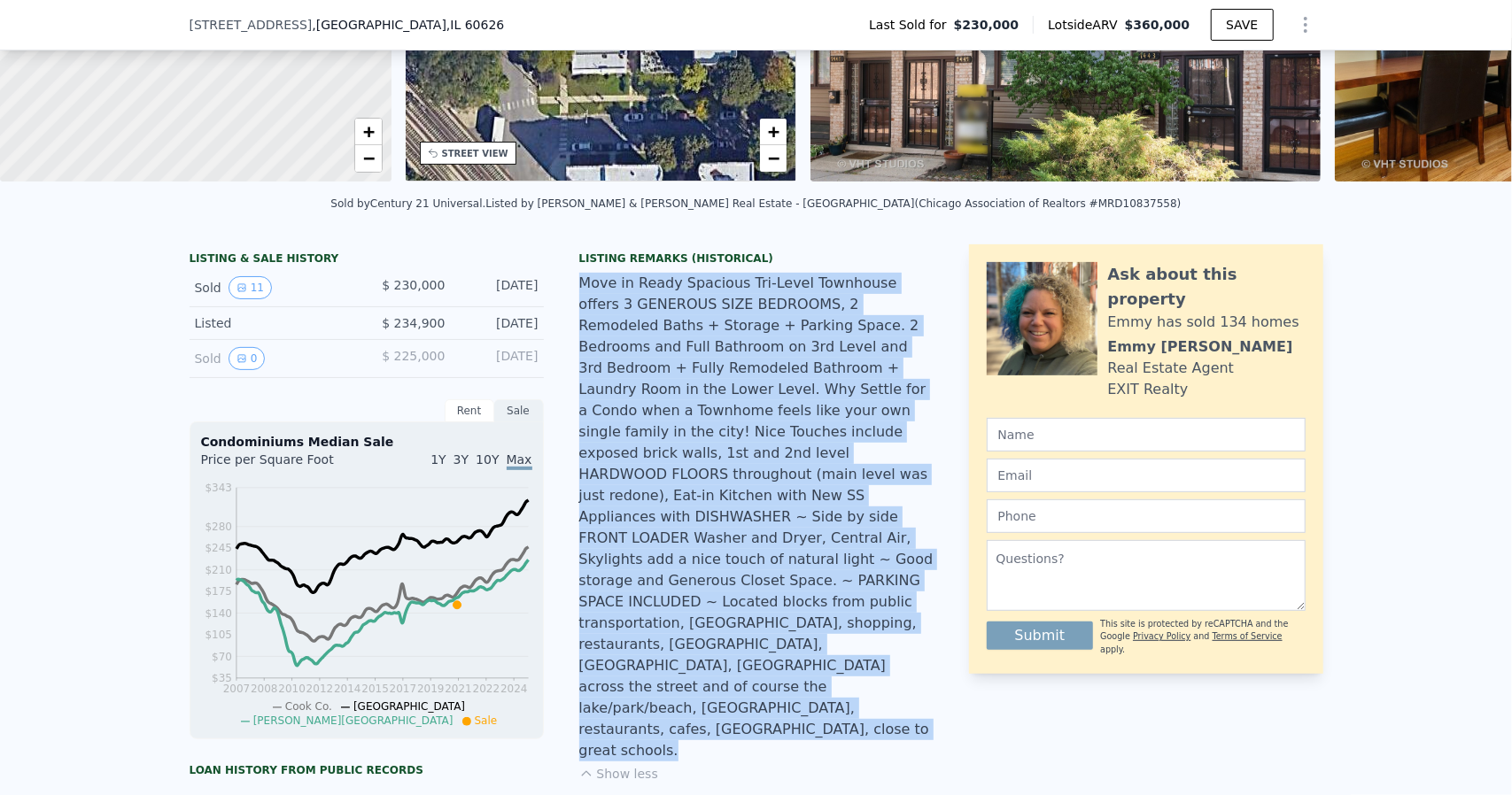
click at [748, 587] on div "Move in Ready Spacious Tri-Level Townhouse offers 3 GENEROUS SIZE BEDROOMS, 2 R…" at bounding box center [756, 516] width 355 height 488
click at [781, 571] on div "Move in Ready Spacious Tri-Level Townhouse offers 3 GENEROUS SIZE BEDROOMS, 2 R…" at bounding box center [756, 516] width 355 height 488
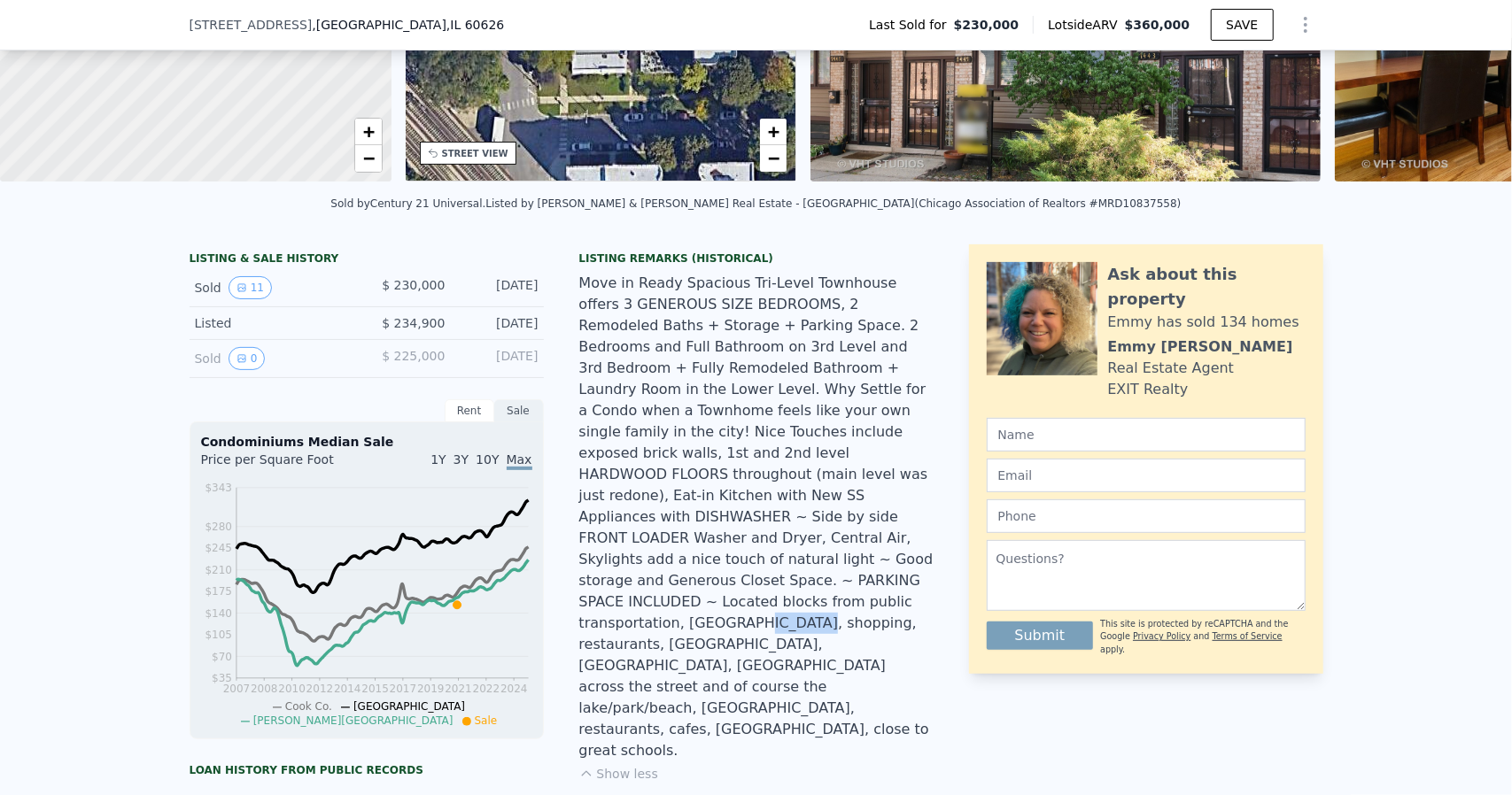
click at [781, 571] on div "Move in Ready Spacious Tri-Level Townhouse offers 3 GENEROUS SIZE BEDROOMS, 2 R…" at bounding box center [756, 516] width 355 height 488
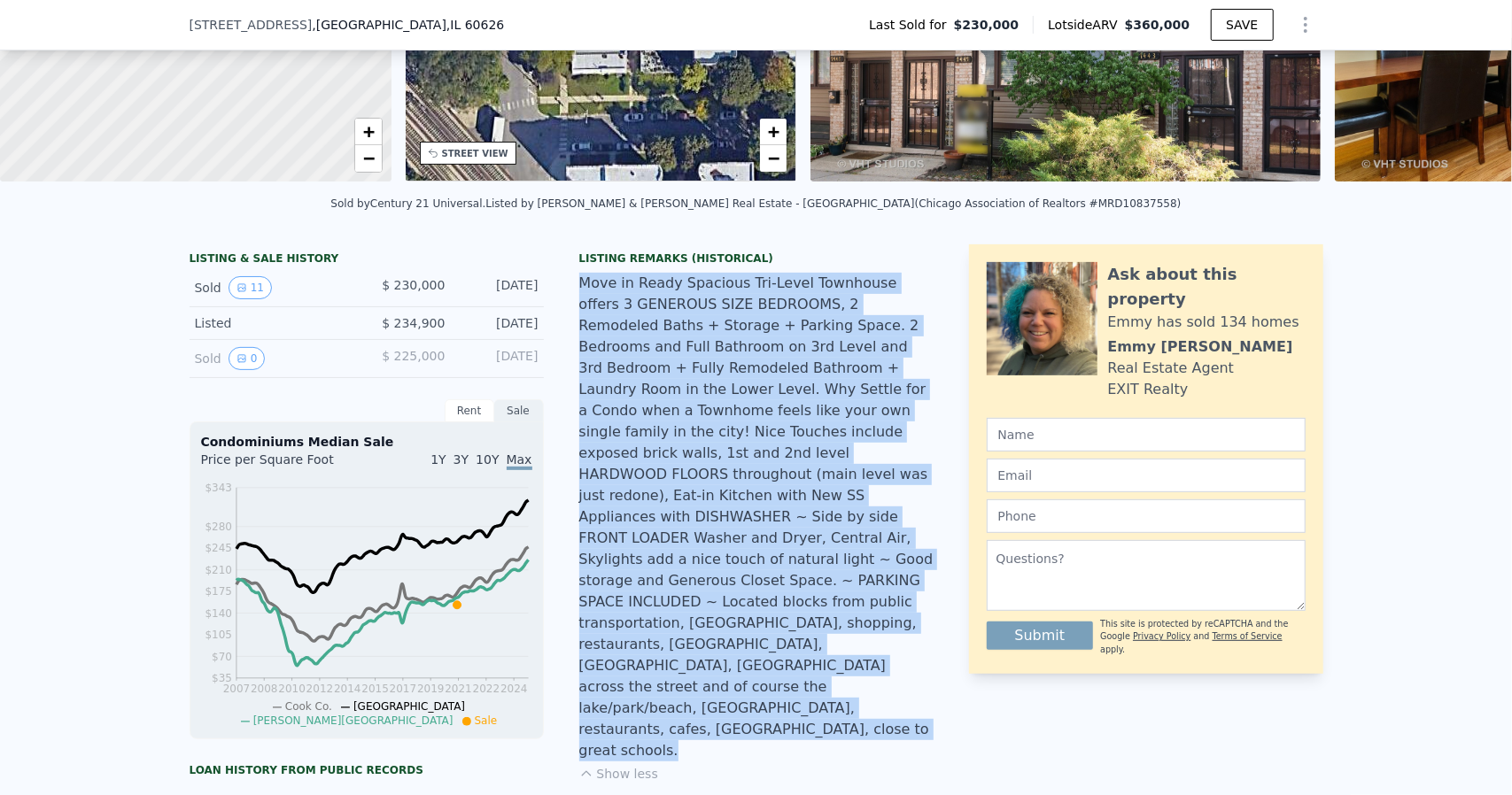
click at [781, 571] on div "Move in Ready Spacious Tri-Level Townhouse offers 3 GENEROUS SIZE BEDROOMS, 2 R…" at bounding box center [756, 516] width 355 height 488
click at [788, 578] on div "Move in Ready Spacious Tri-Level Townhouse offers 3 GENEROUS SIZE BEDROOMS, 2 R…" at bounding box center [756, 516] width 355 height 488
click at [795, 603] on div "Move in Ready Spacious Tri-Level Townhouse offers 3 GENEROUS SIZE BEDROOMS, 2 R…" at bounding box center [756, 516] width 355 height 488
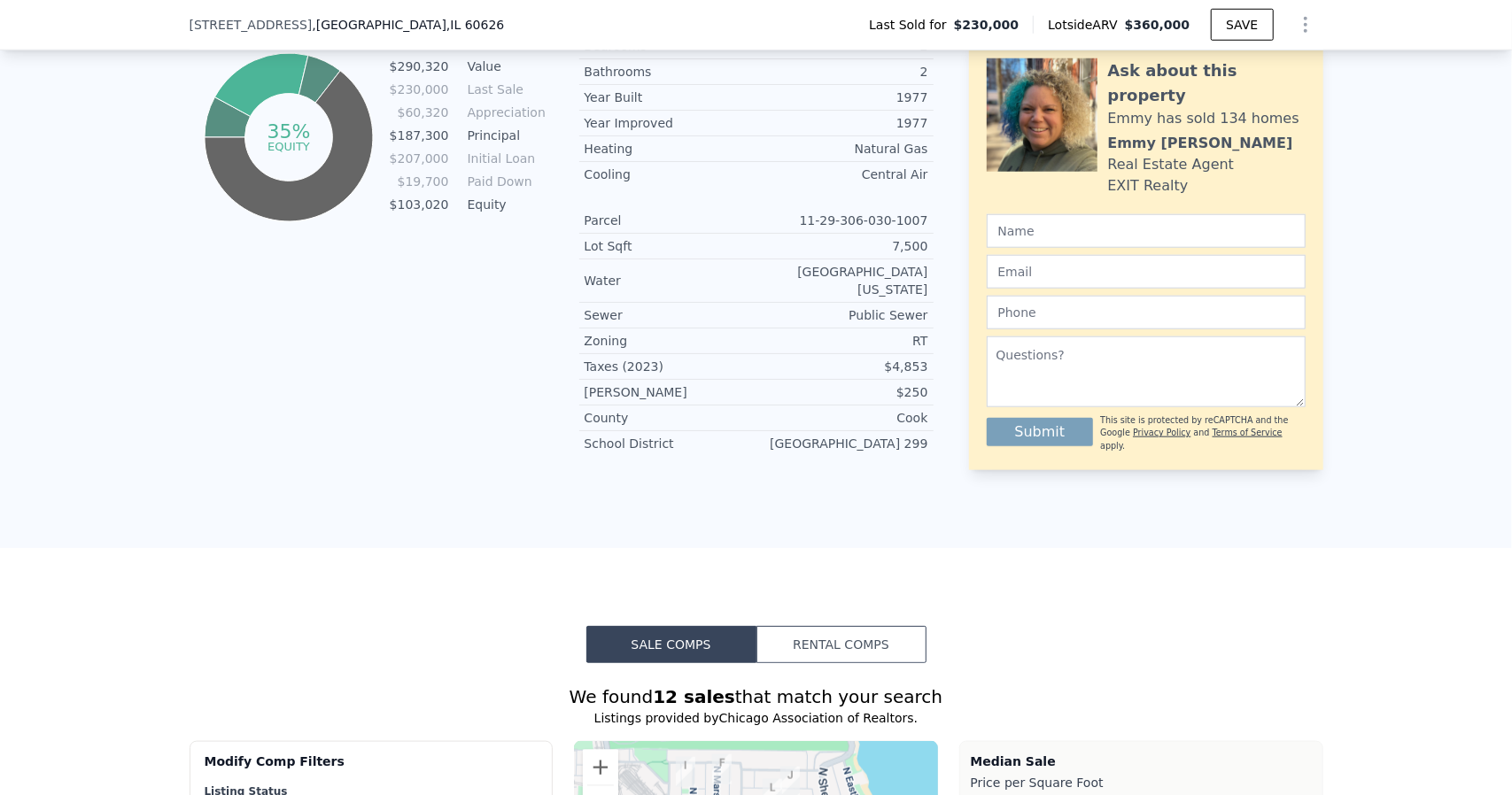
drag, startPoint x: 962, startPoint y: 445, endPoint x: 935, endPoint y: 462, distance: 31.9
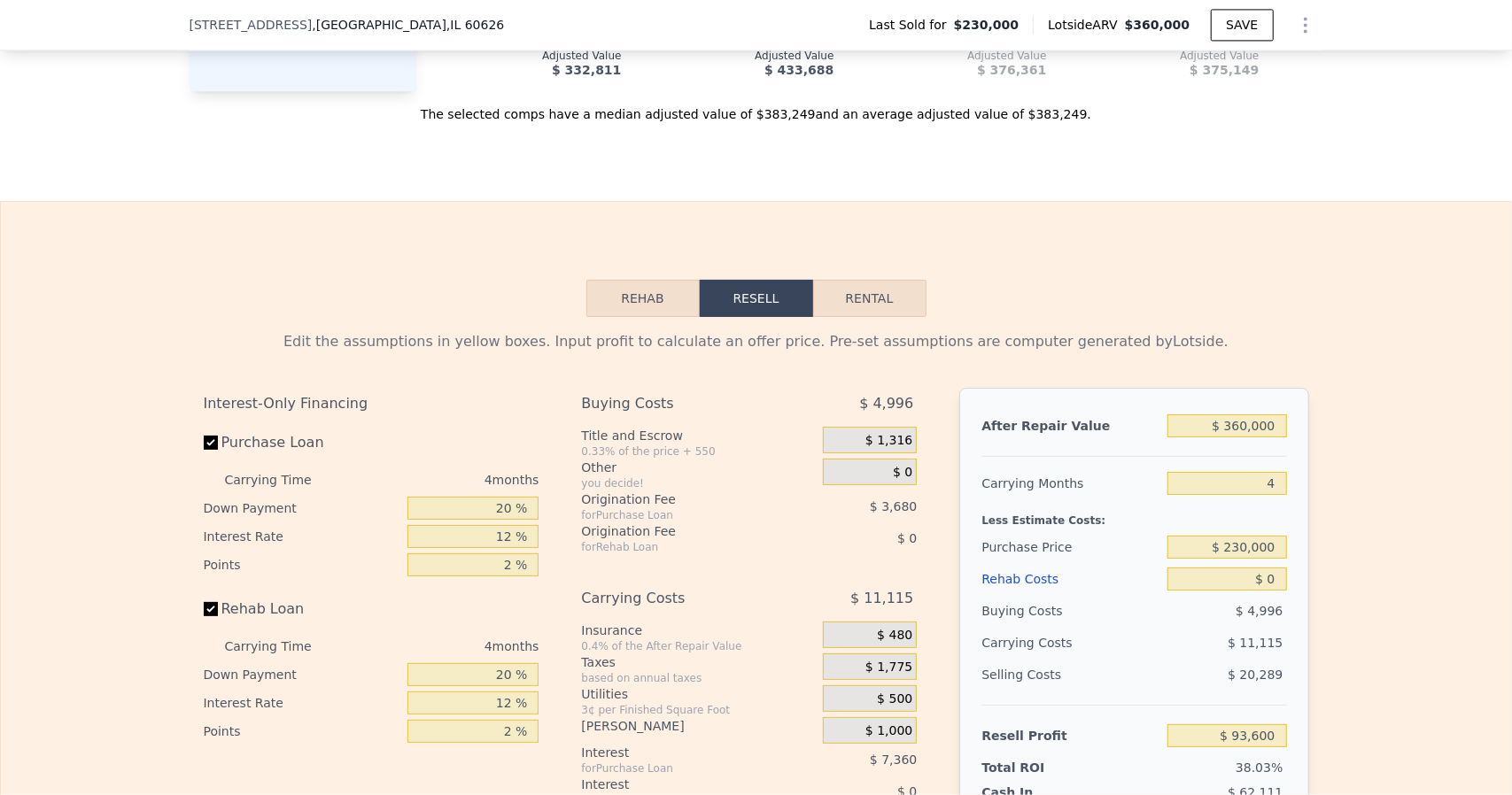
scroll to position [2680, 0]
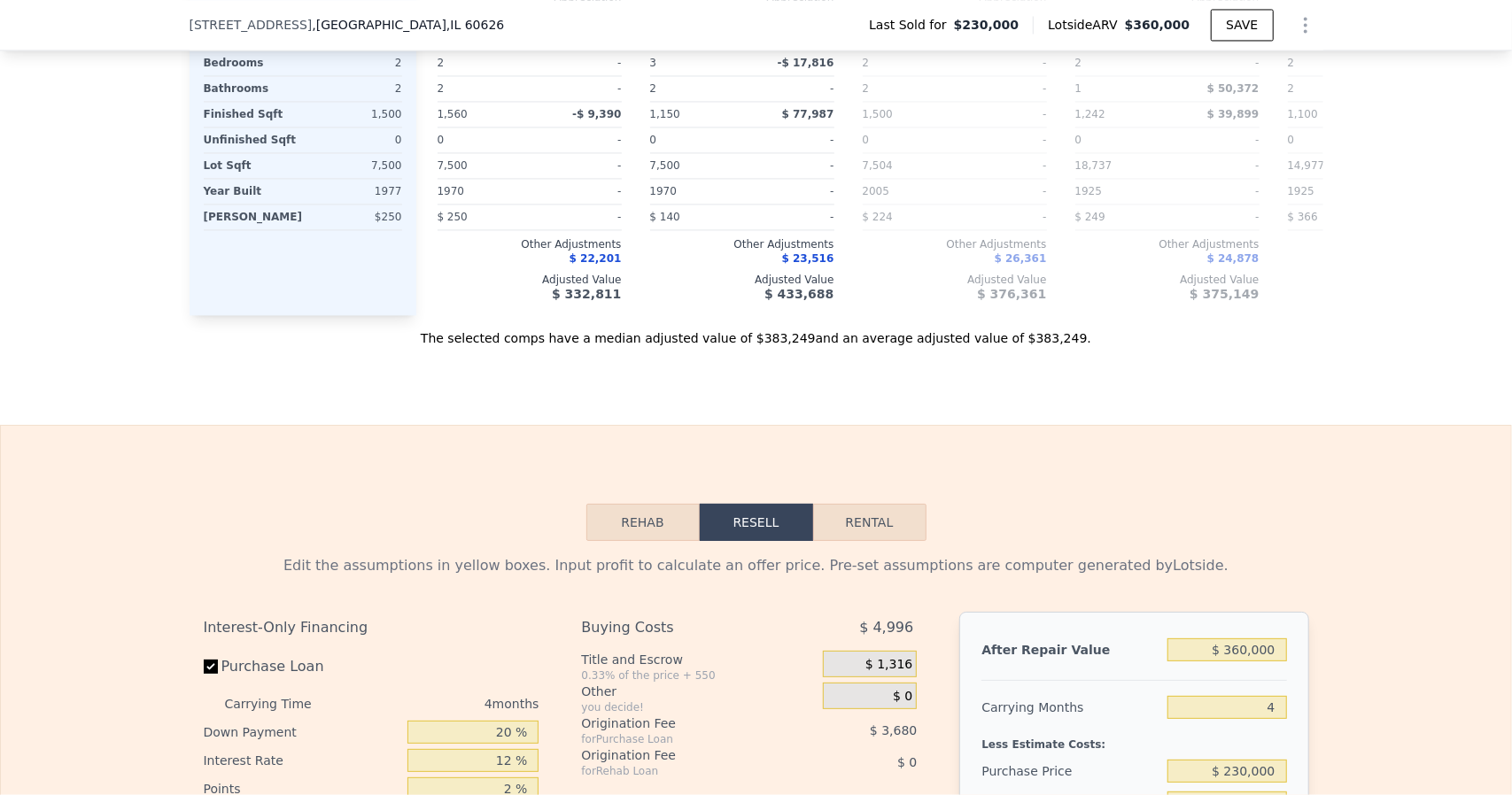
drag, startPoint x: 994, startPoint y: 456, endPoint x: 940, endPoint y: 175, distance: 286.1
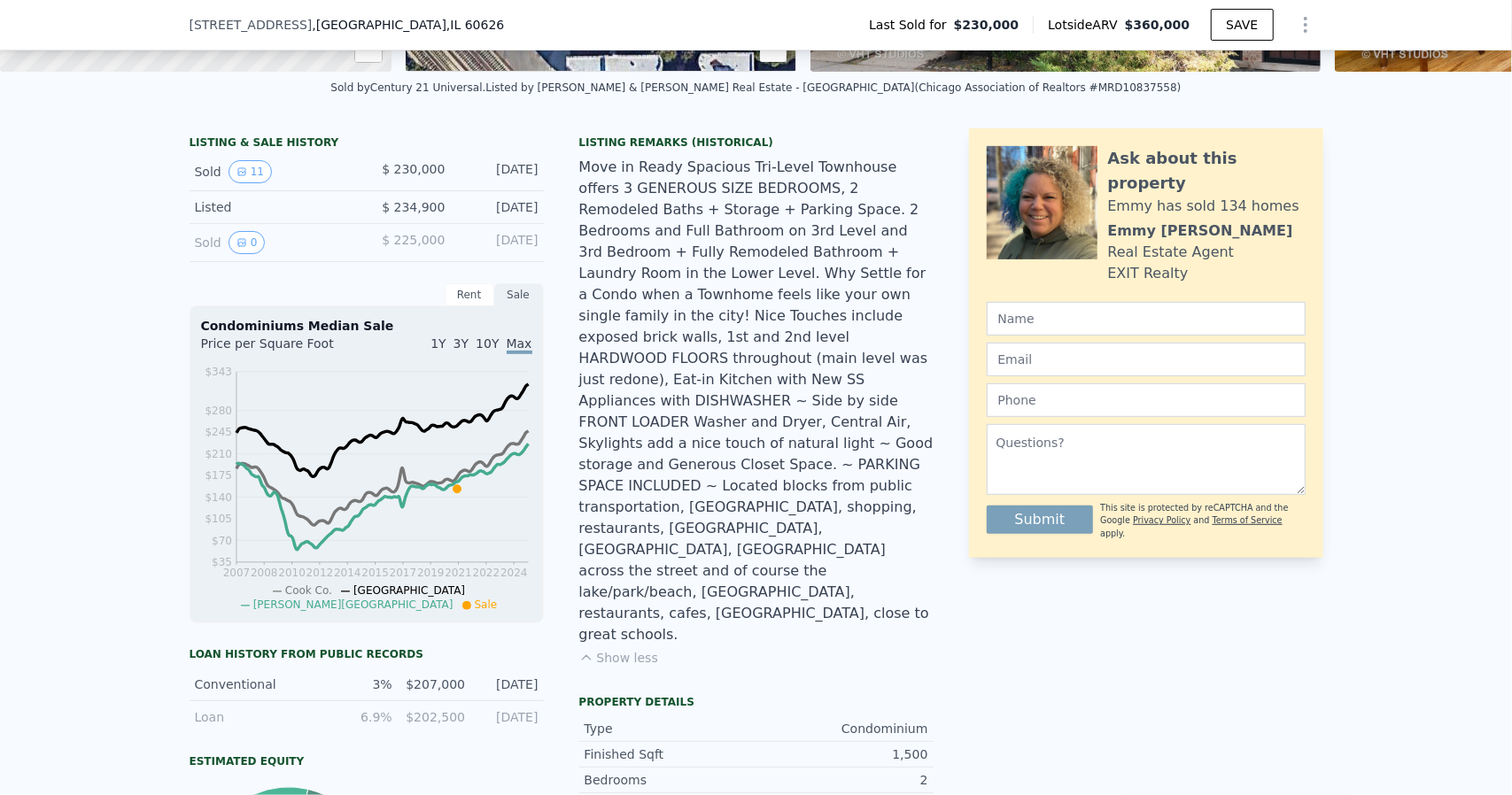
scroll to position [355, 0]
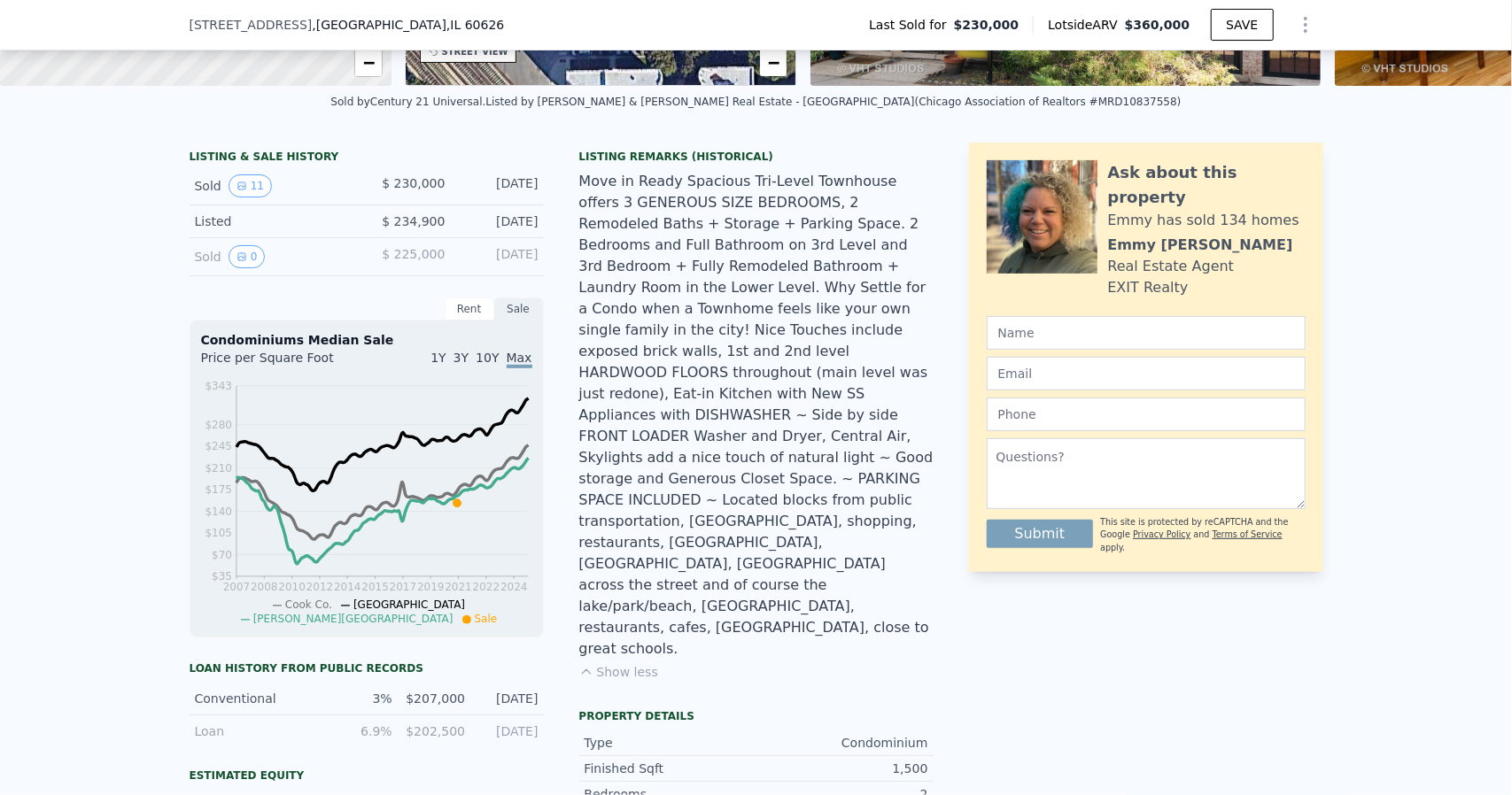
click at [608, 663] on button "Show less" at bounding box center [618, 671] width 79 height 18
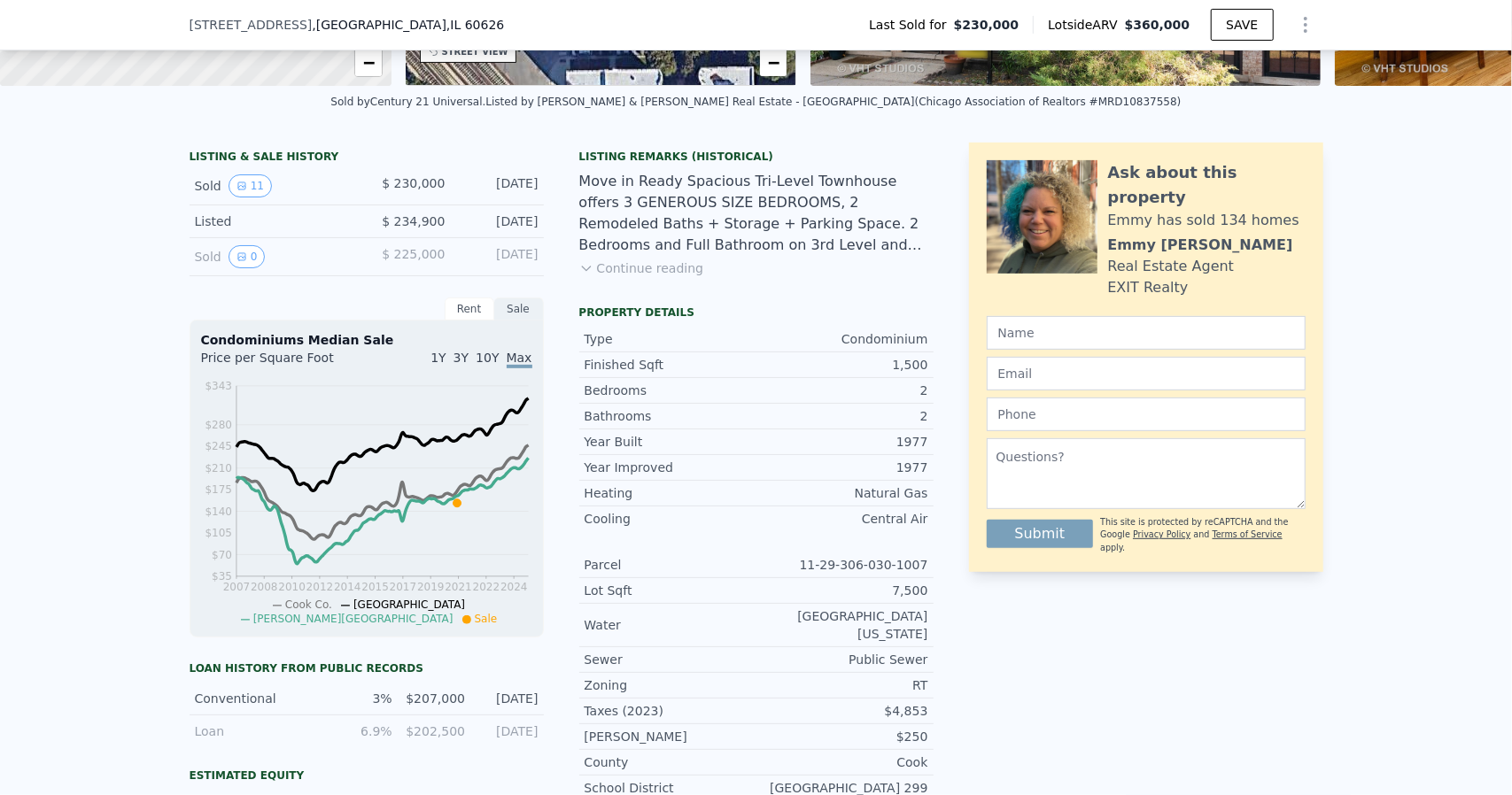
click at [622, 298] on div "Listing Remarks (Historical) Move in Ready Spacious Tri-Level Townhouse offers …" at bounding box center [756, 223] width 355 height 149
click at [636, 277] on button "Continue reading" at bounding box center [641, 268] width 125 height 18
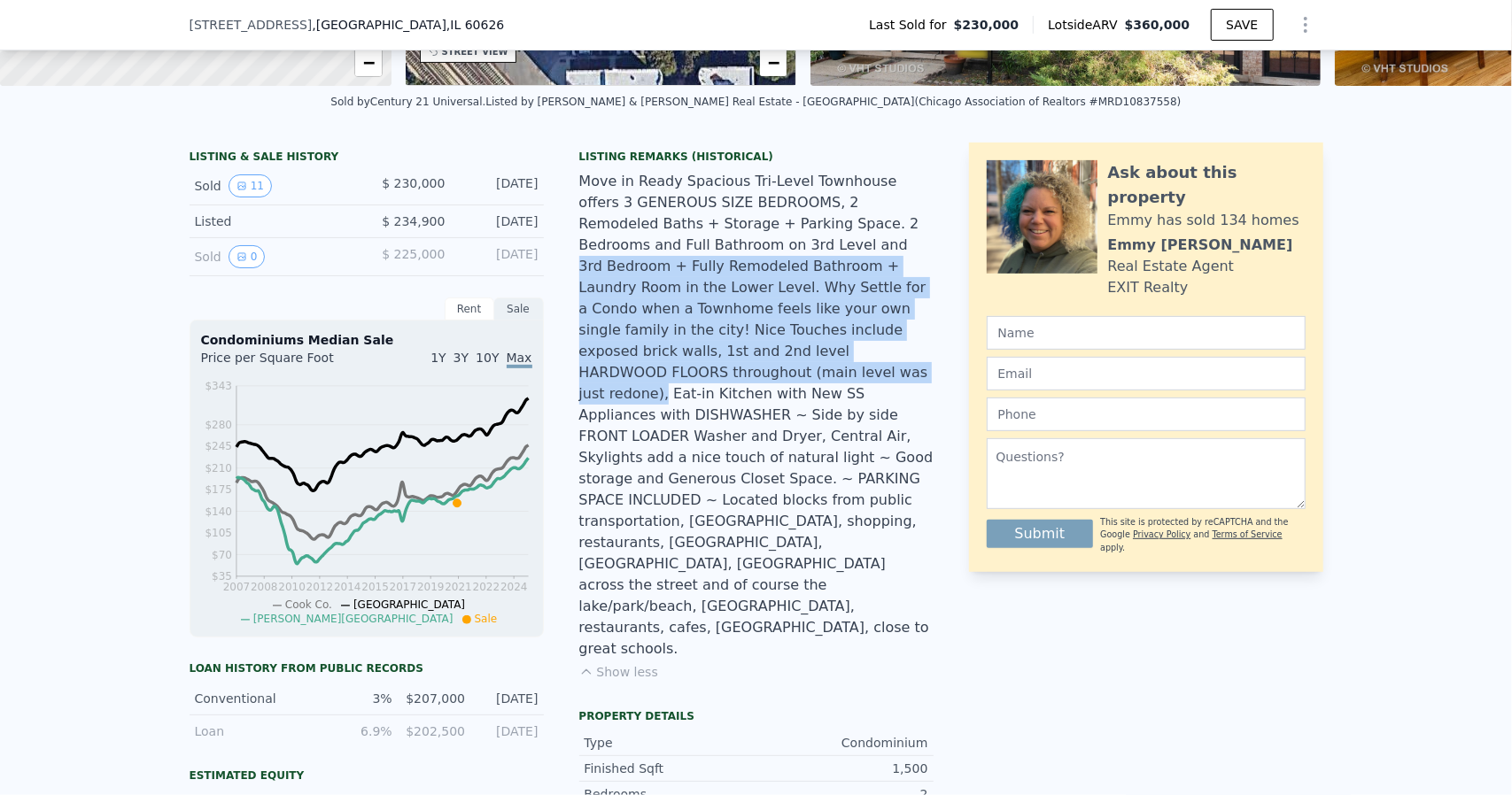
drag, startPoint x: 696, startPoint y: 334, endPoint x: 701, endPoint y: 367, distance: 33.4
click at [701, 367] on div "Move in Ready Spacious Tri-Level Townhouse offers 3 GENEROUS SIZE BEDROOMS, 2 R…" at bounding box center [756, 415] width 355 height 488
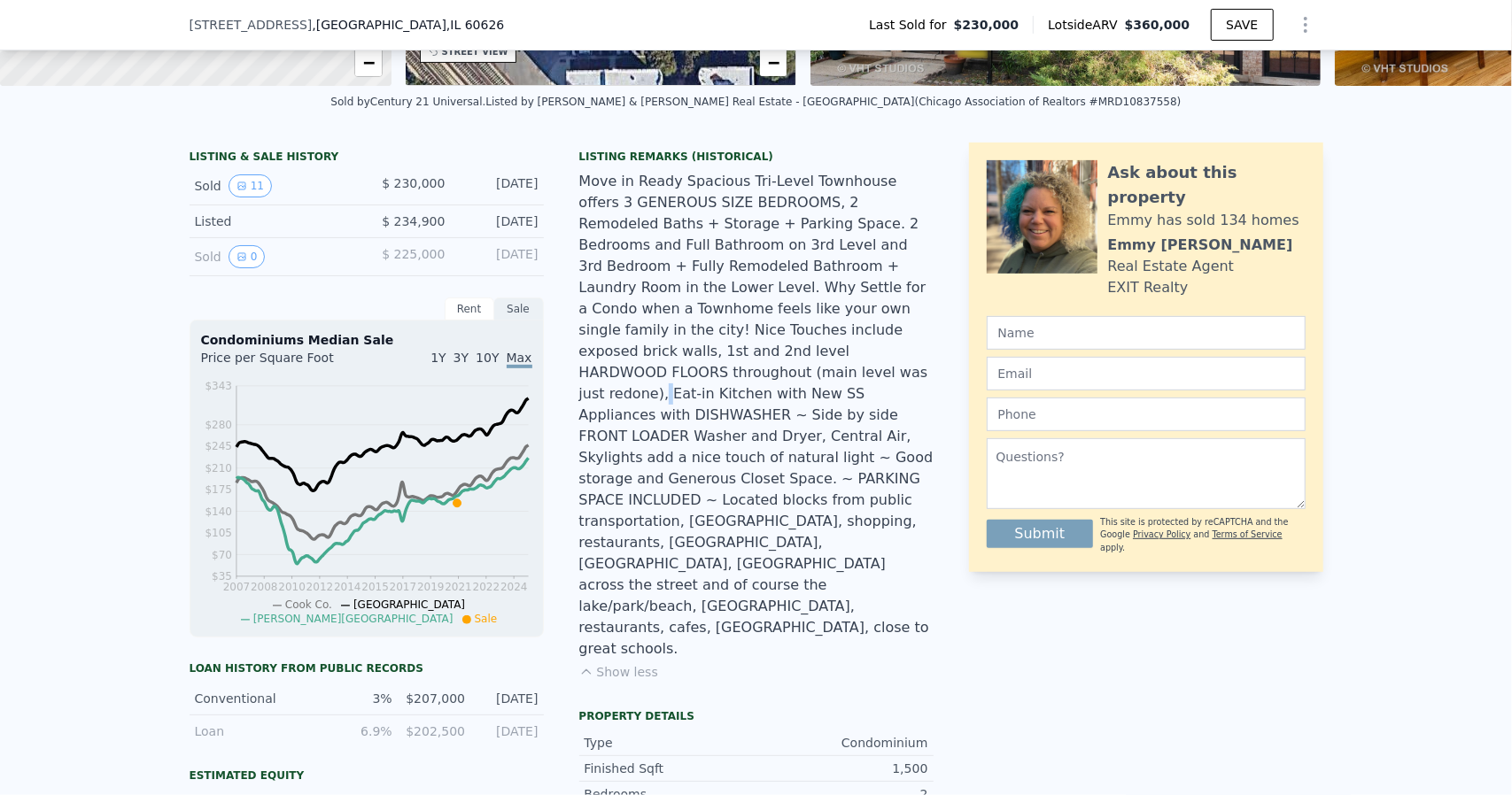
click at [701, 367] on div "Move in Ready Spacious Tri-Level Townhouse offers 3 GENEROUS SIZE BEDROOMS, 2 R…" at bounding box center [756, 415] width 355 height 488
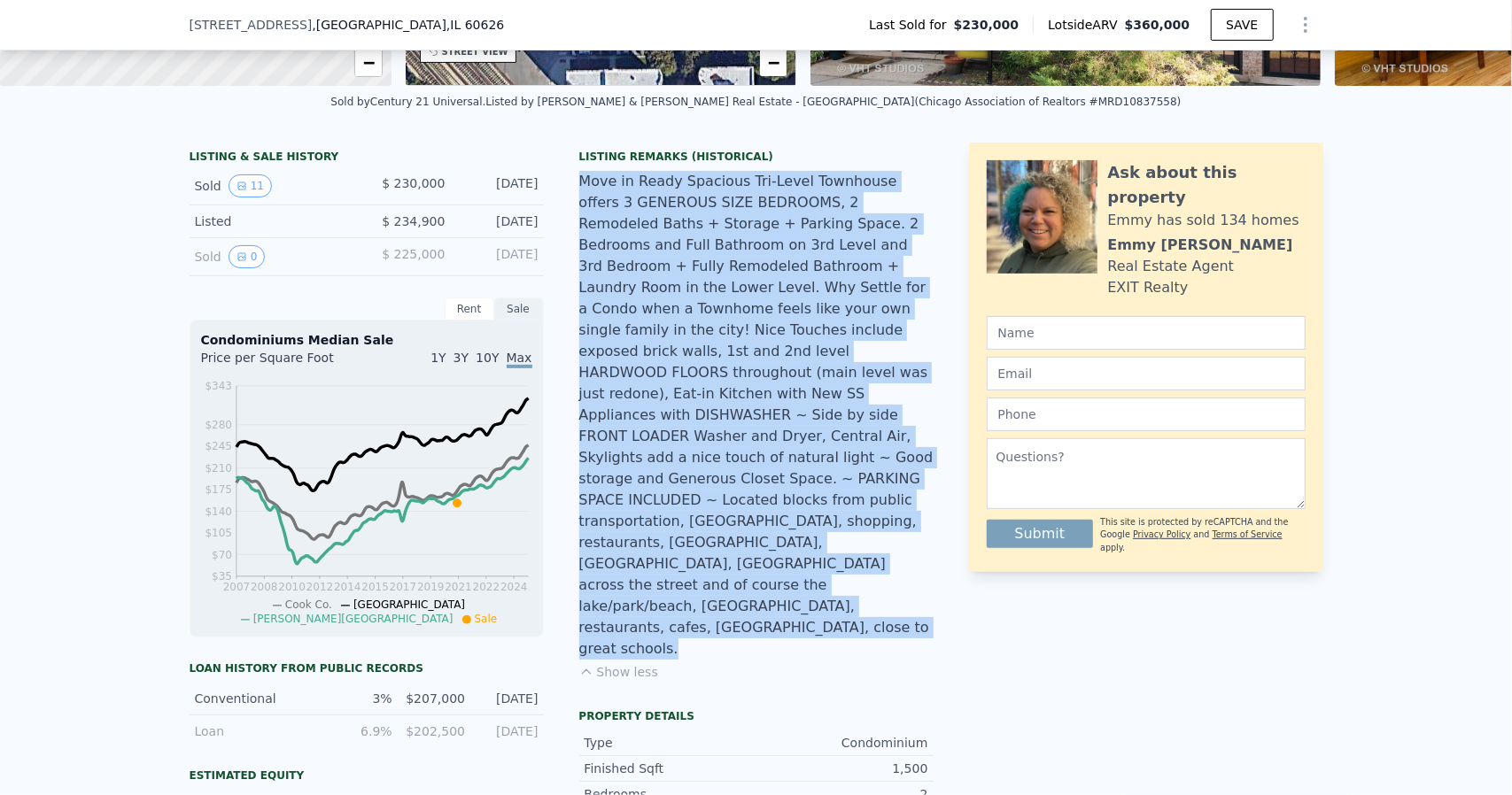
click at [701, 367] on div "Move in Ready Spacious Tri-Level Townhouse offers 3 GENEROUS SIZE BEDROOMS, 2 R…" at bounding box center [756, 415] width 355 height 488
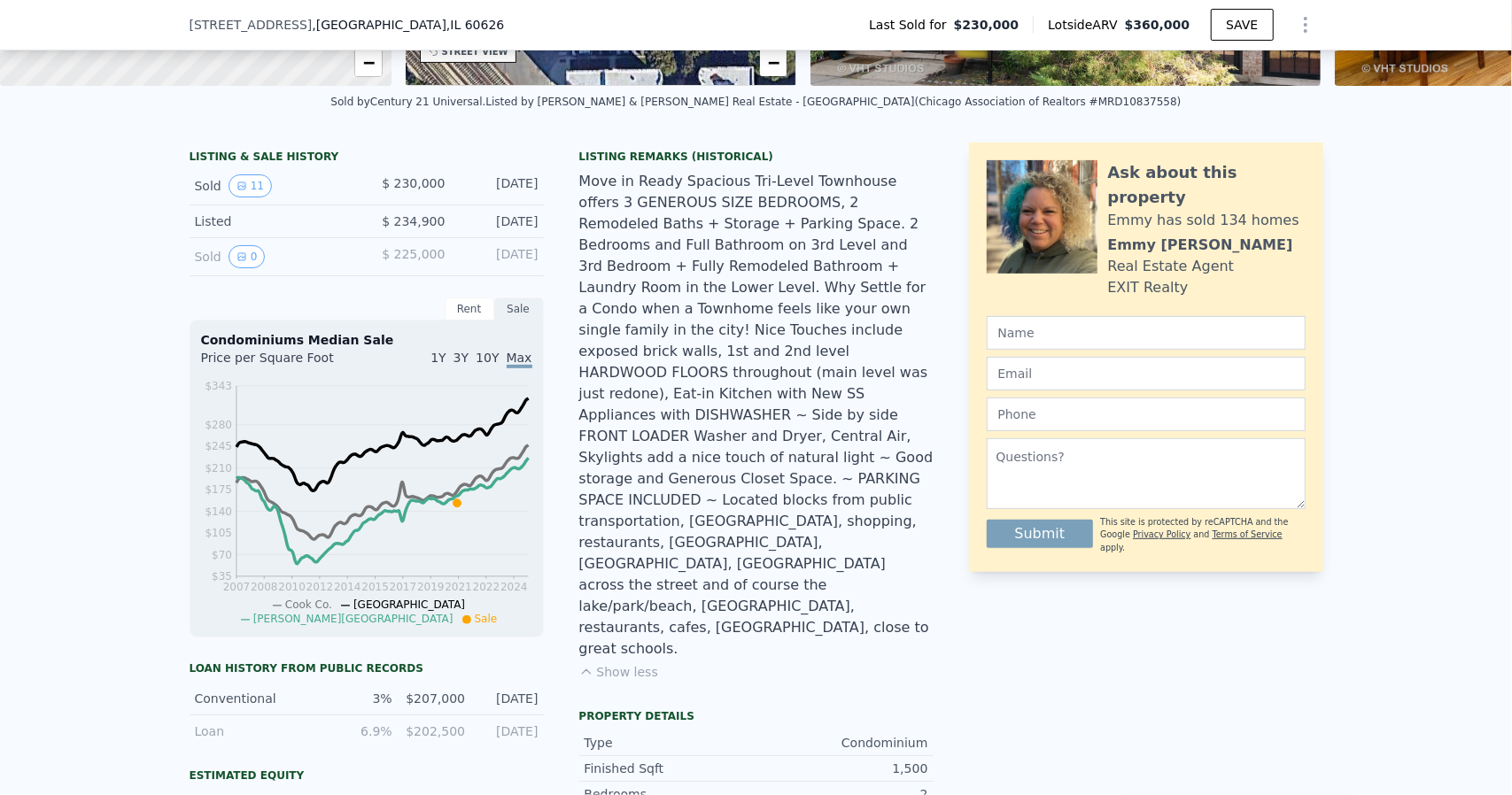
click at [695, 348] on div "Move in Ready Spacious Tri-Level Townhouse offers 3 GENEROUS SIZE BEDROOMS, 2 R…" at bounding box center [756, 415] width 355 height 488
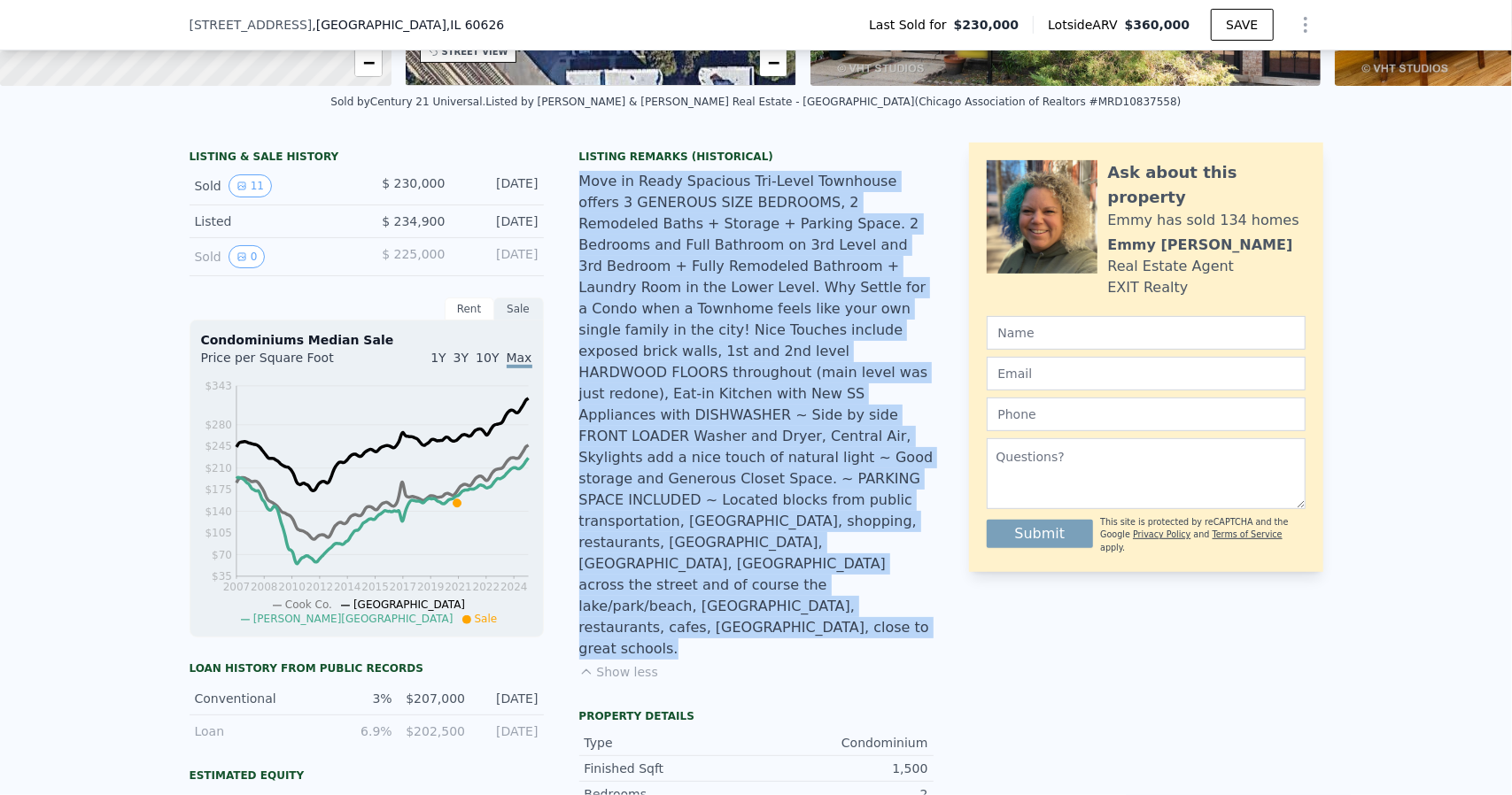
click at [695, 348] on div "Move in Ready Spacious Tri-Level Townhouse offers 3 GENEROUS SIZE BEDROOMS, 2 R…" at bounding box center [756, 415] width 355 height 488
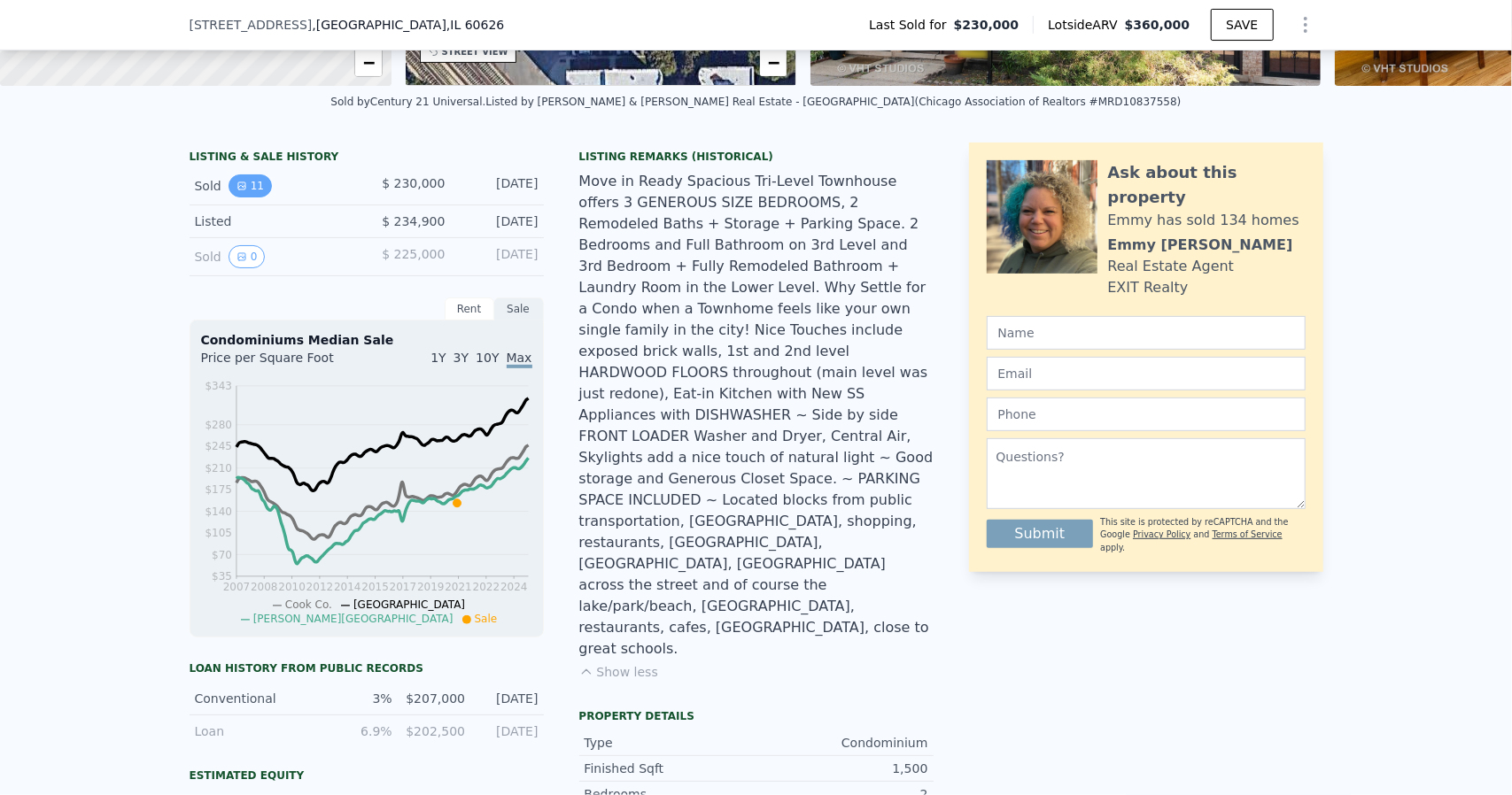
click at [239, 198] on button "11" at bounding box center [249, 186] width 43 height 23
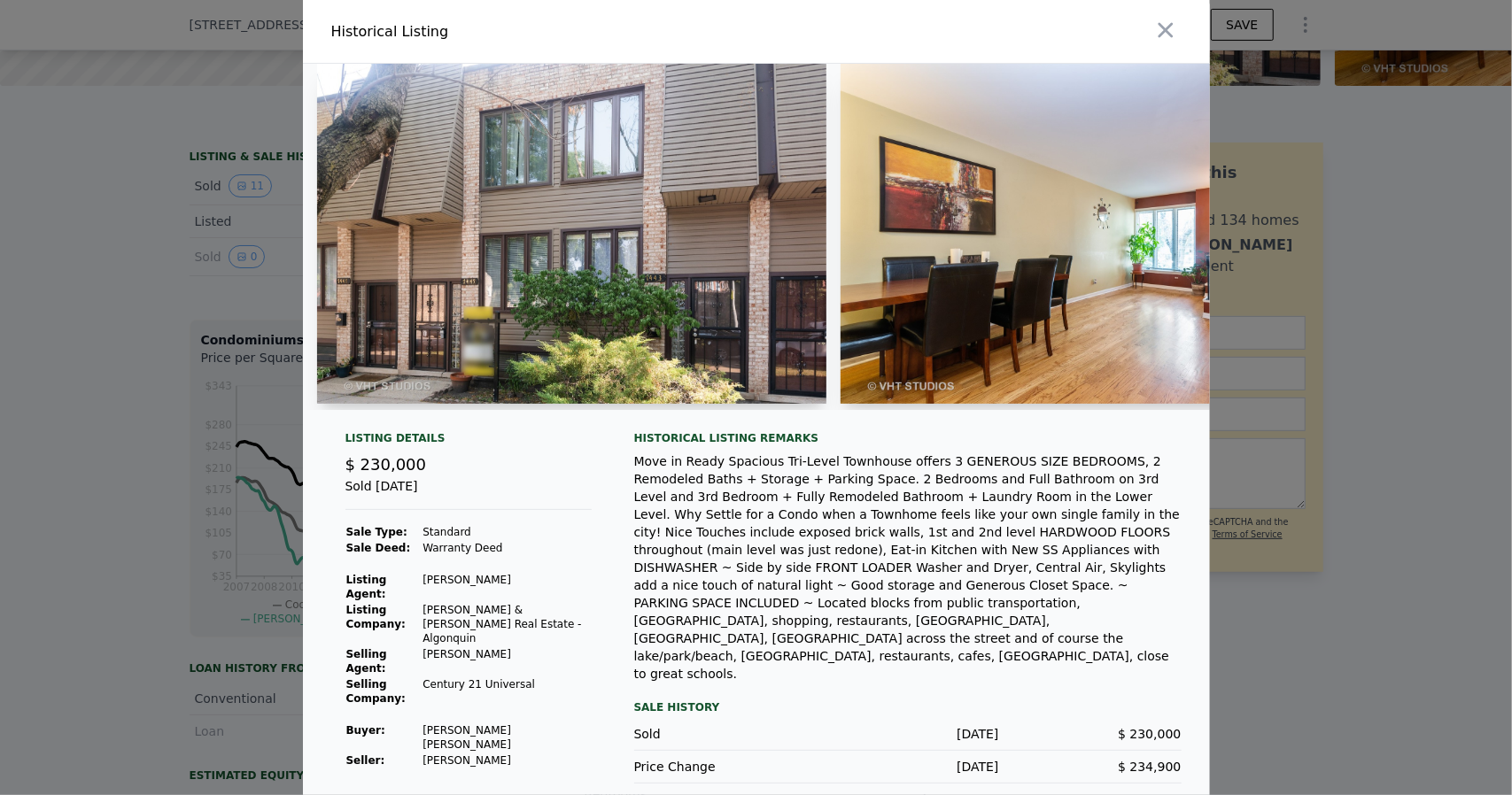
click at [792, 545] on div "Move in Ready Spacious Tri-Level Townhouse offers 3 GENEROUS SIZE BEDROOMS, 2 R…" at bounding box center [907, 567] width 548 height 230
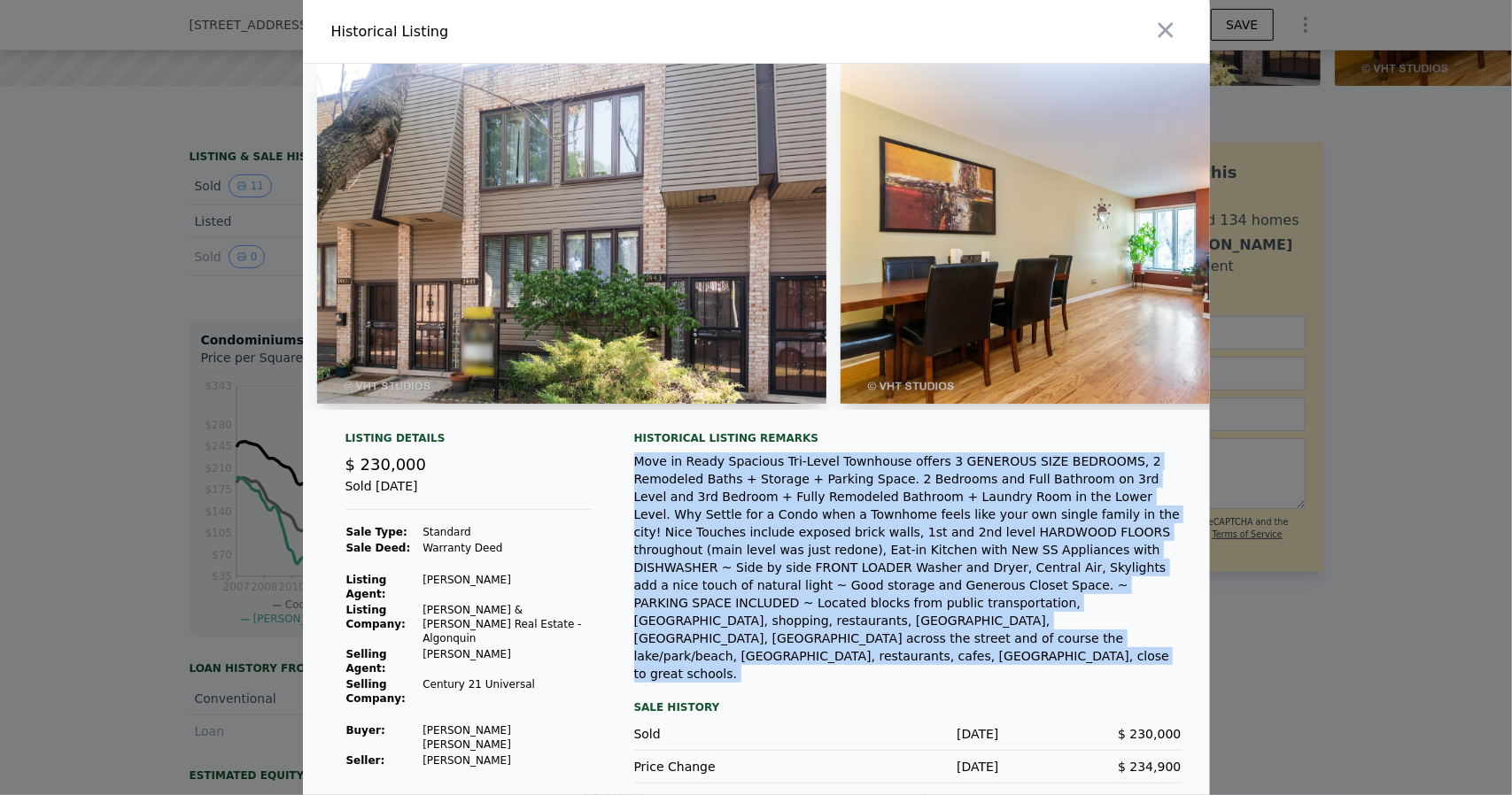
click at [792, 545] on div "Move in Ready Spacious Tri-Level Townhouse offers 3 GENEROUS SIZE BEDROOMS, 2 R…" at bounding box center [907, 567] width 548 height 230
click at [790, 553] on div "Move in Ready Spacious Tri-Level Townhouse offers 3 GENEROUS SIZE BEDROOMS, 2 R…" at bounding box center [907, 567] width 548 height 230
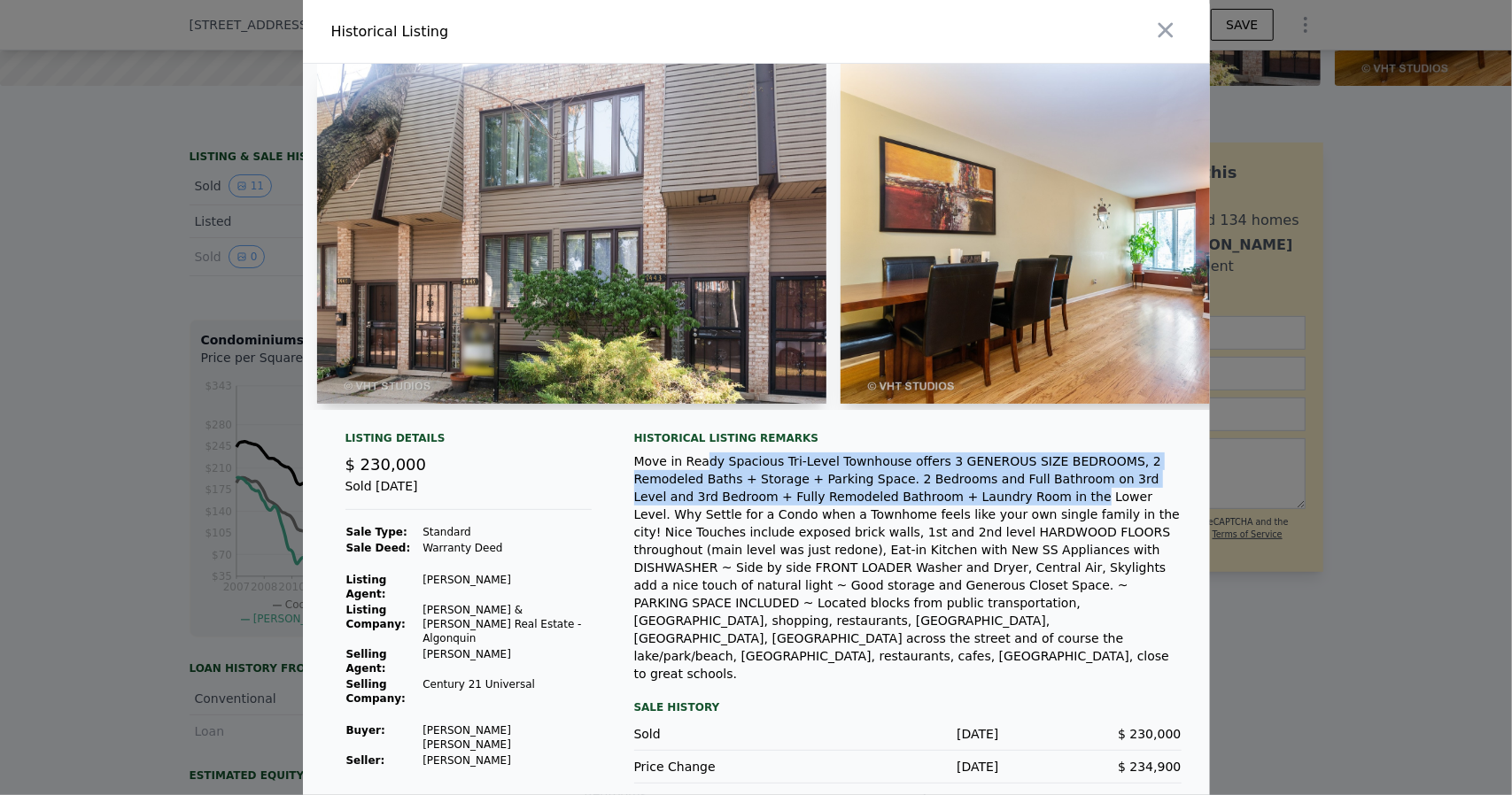
drag, startPoint x: 721, startPoint y: 493, endPoint x: 869, endPoint y: 515, distance: 149.6
click at [869, 515] on div "Move in Ready Spacious Tri-Level Townhouse offers 3 GENEROUS SIZE BEDROOMS, 2 R…" at bounding box center [907, 567] width 548 height 230
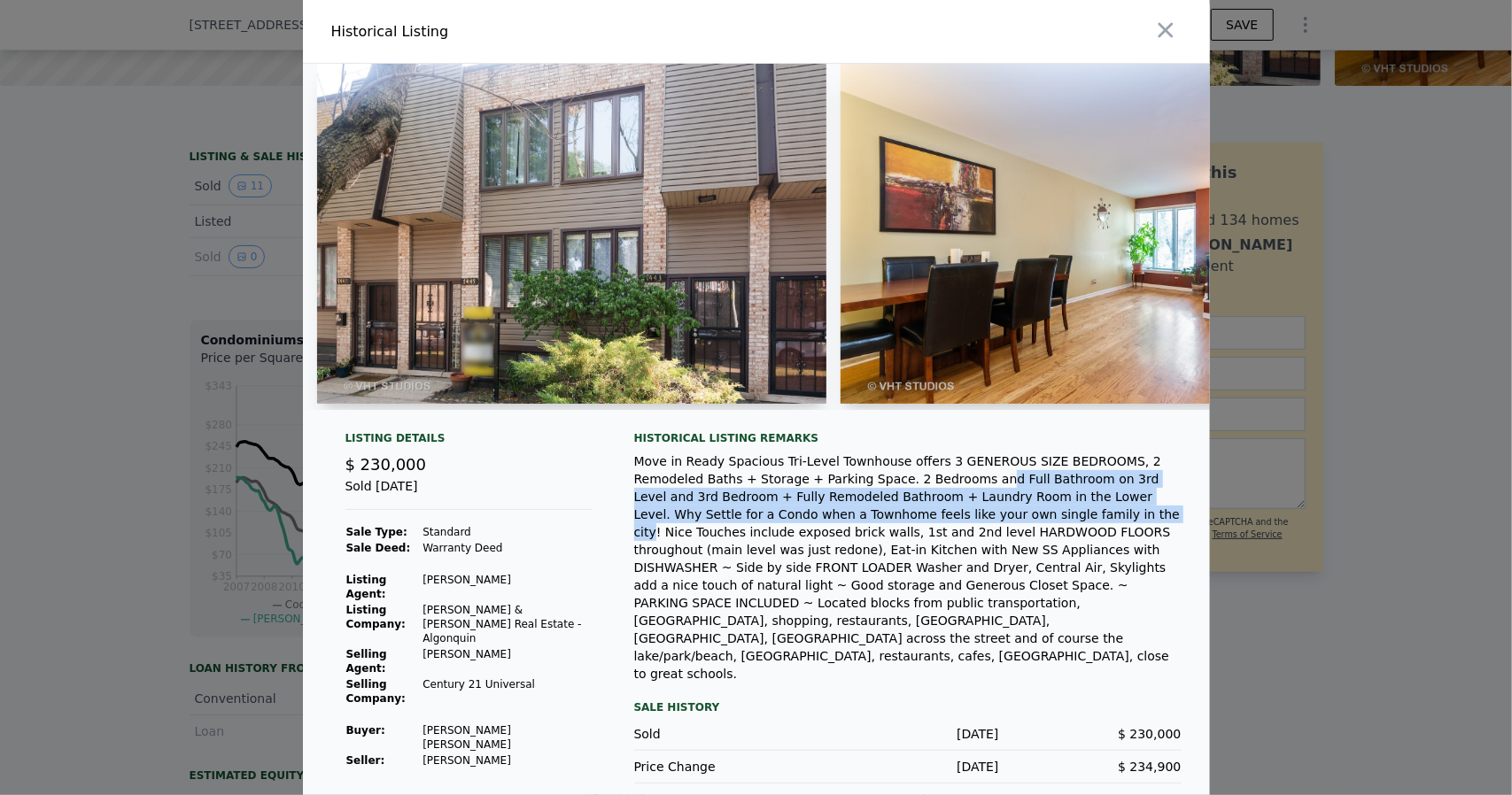
drag, startPoint x: 861, startPoint y: 497, endPoint x: 848, endPoint y: 545, distance: 49.7
click at [848, 545] on div "Move in Ready Spacious Tri-Level Townhouse offers 3 GENEROUS SIZE BEDROOMS, 2 R…" at bounding box center [907, 567] width 548 height 230
click at [848, 521] on div "Move in Ready Spacious Tri-Level Townhouse offers 3 GENEROUS SIZE BEDROOMS, 2 R…" at bounding box center [907, 567] width 548 height 230
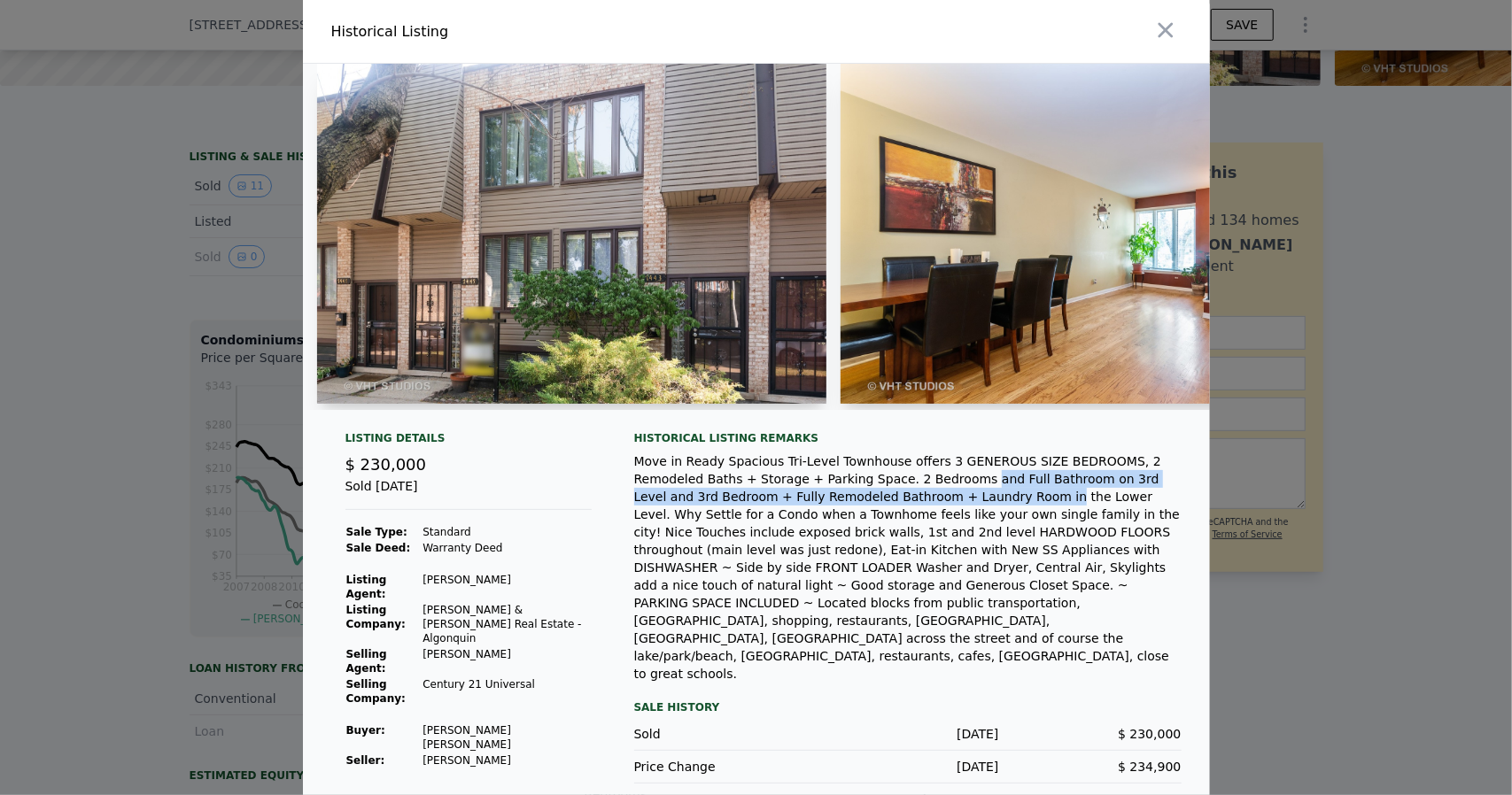
drag, startPoint x: 847, startPoint y: 495, endPoint x: 850, endPoint y: 526, distance: 31.1
click at [850, 526] on div "Move in Ready Spacious Tri-Level Townhouse offers 3 GENEROUS SIZE BEDROOMS, 2 R…" at bounding box center [907, 567] width 548 height 230
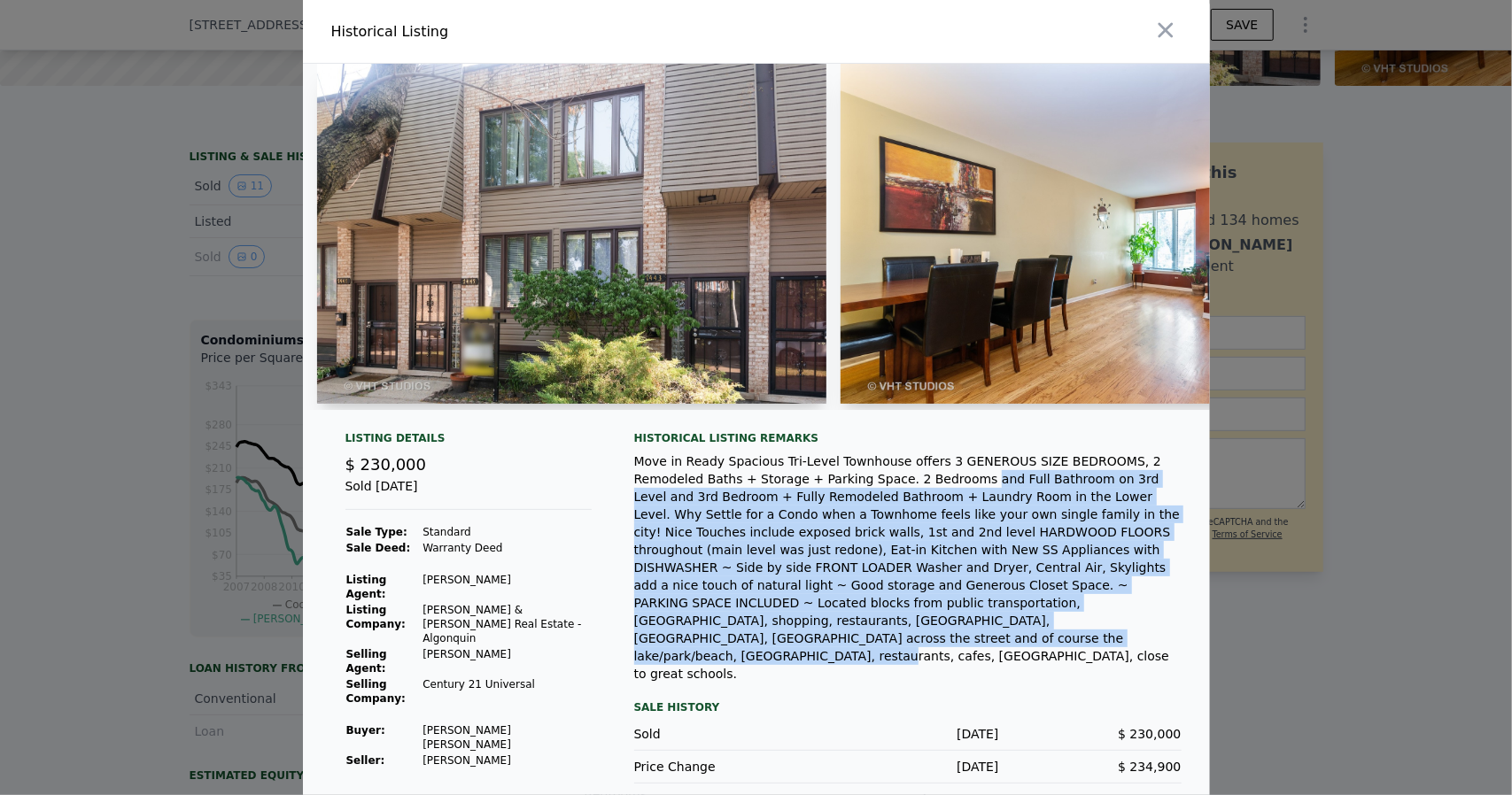
drag, startPoint x: 848, startPoint y: 502, endPoint x: 819, endPoint y: 642, distance: 143.0
click at [819, 642] on div "Move in Ready Spacious Tri-Level Townhouse offers 3 GENEROUS SIZE BEDROOMS, 2 R…" at bounding box center [907, 567] width 548 height 230
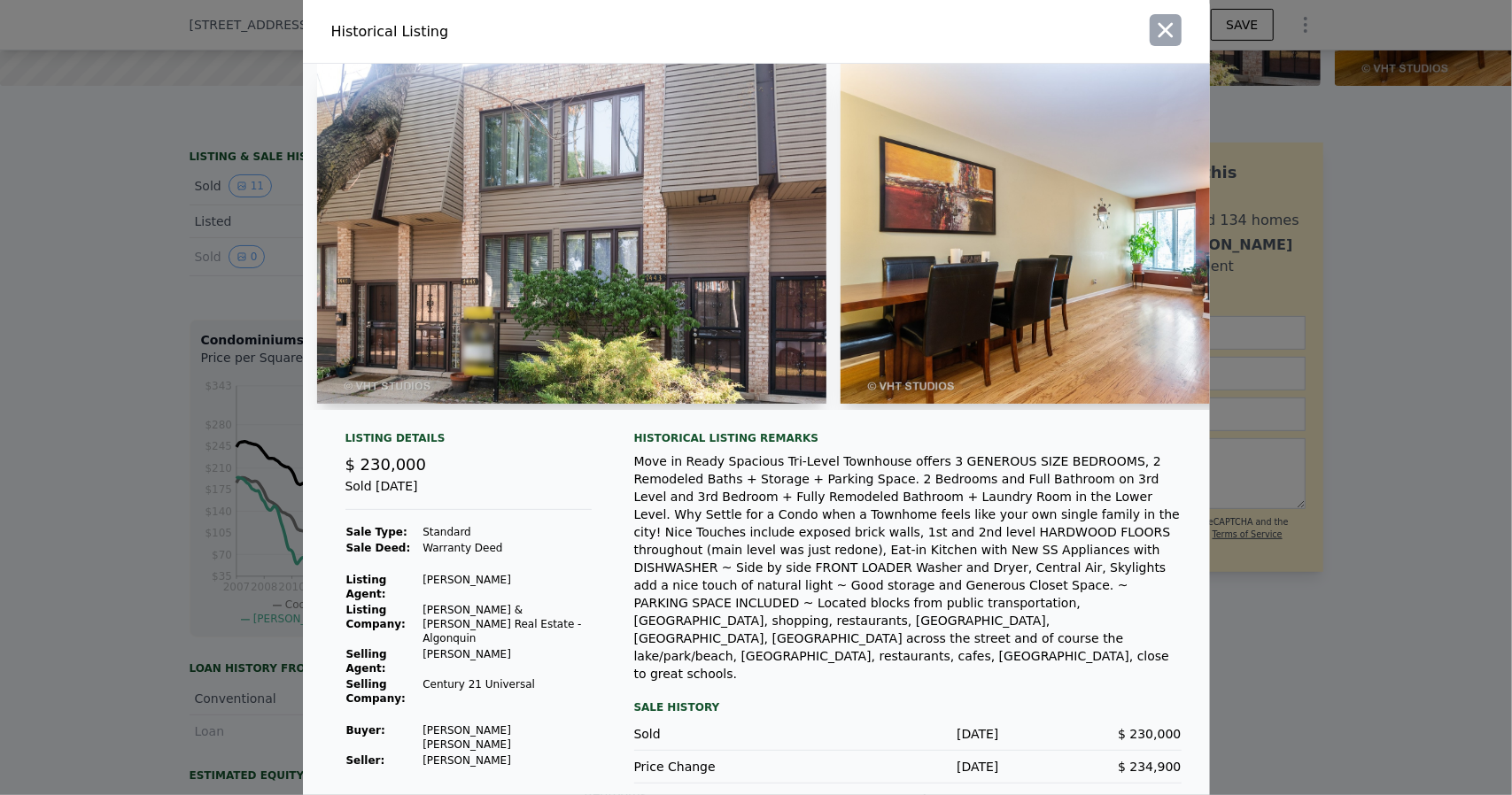
click at [1163, 42] on icon "button" at bounding box center [1165, 30] width 25 height 25
